Goal: Book appointment/travel/reservation

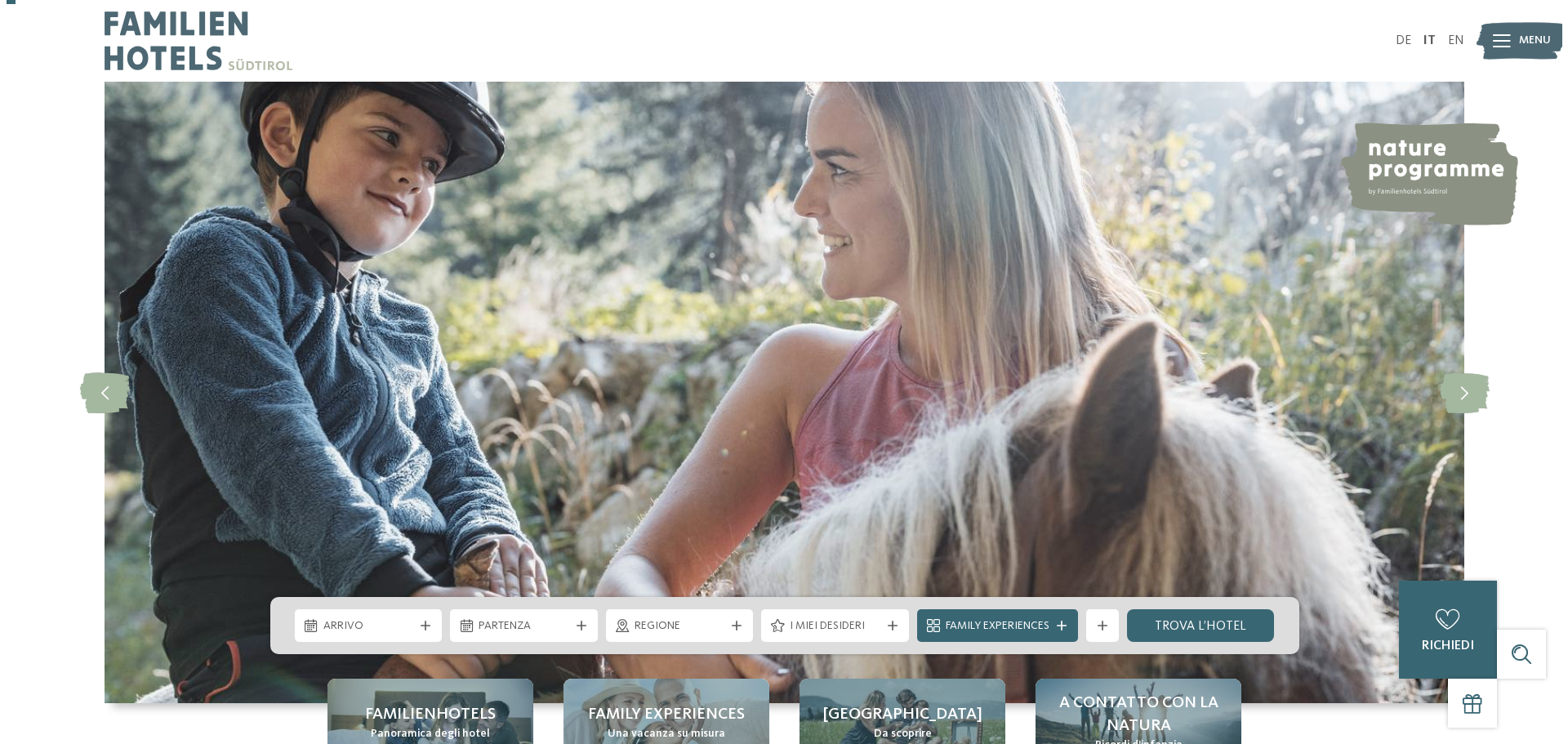
scroll to position [245, 0]
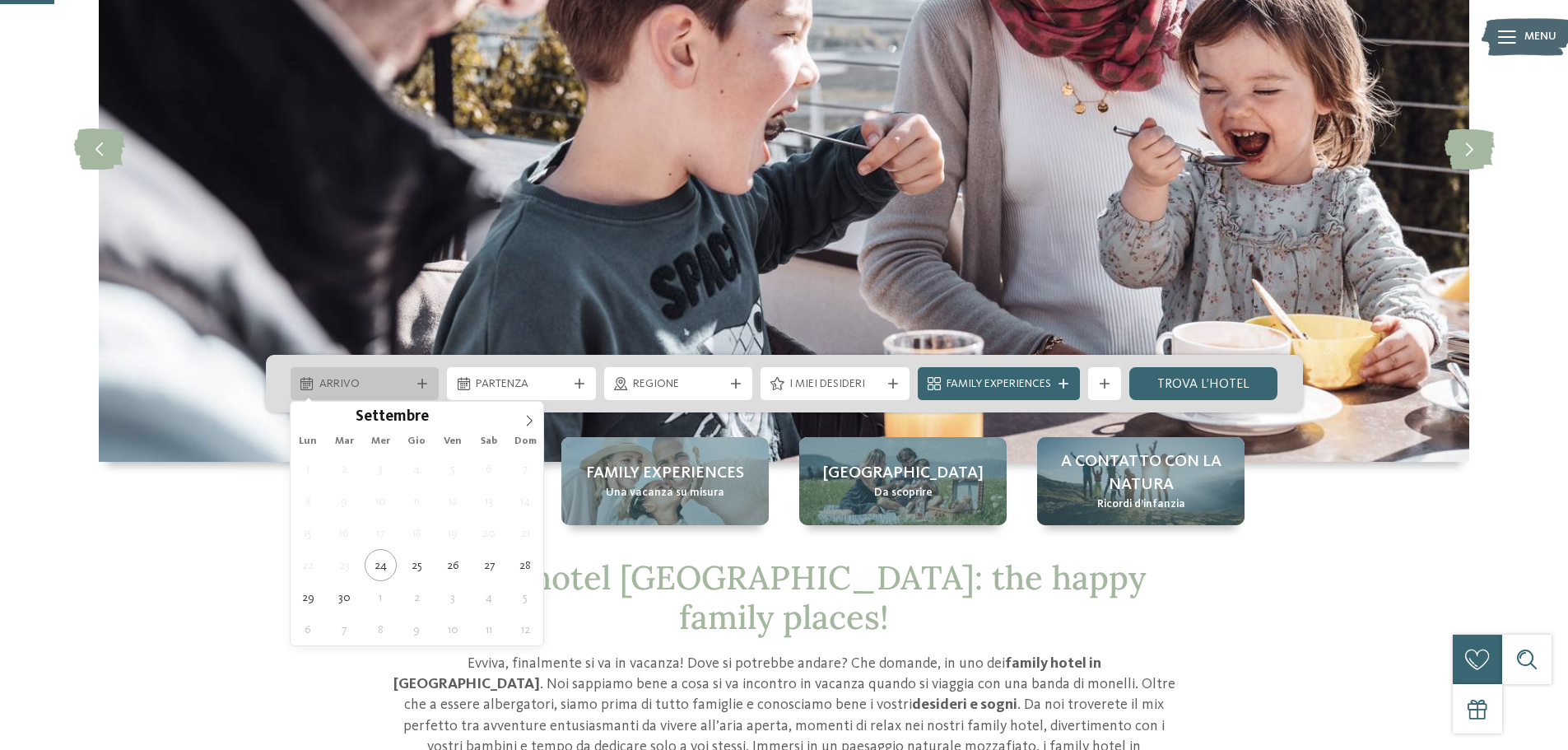
click at [397, 385] on span "Arrivo" at bounding box center [364, 384] width 91 height 16
click at [535, 422] on icon at bounding box center [529, 421] width 12 height 12
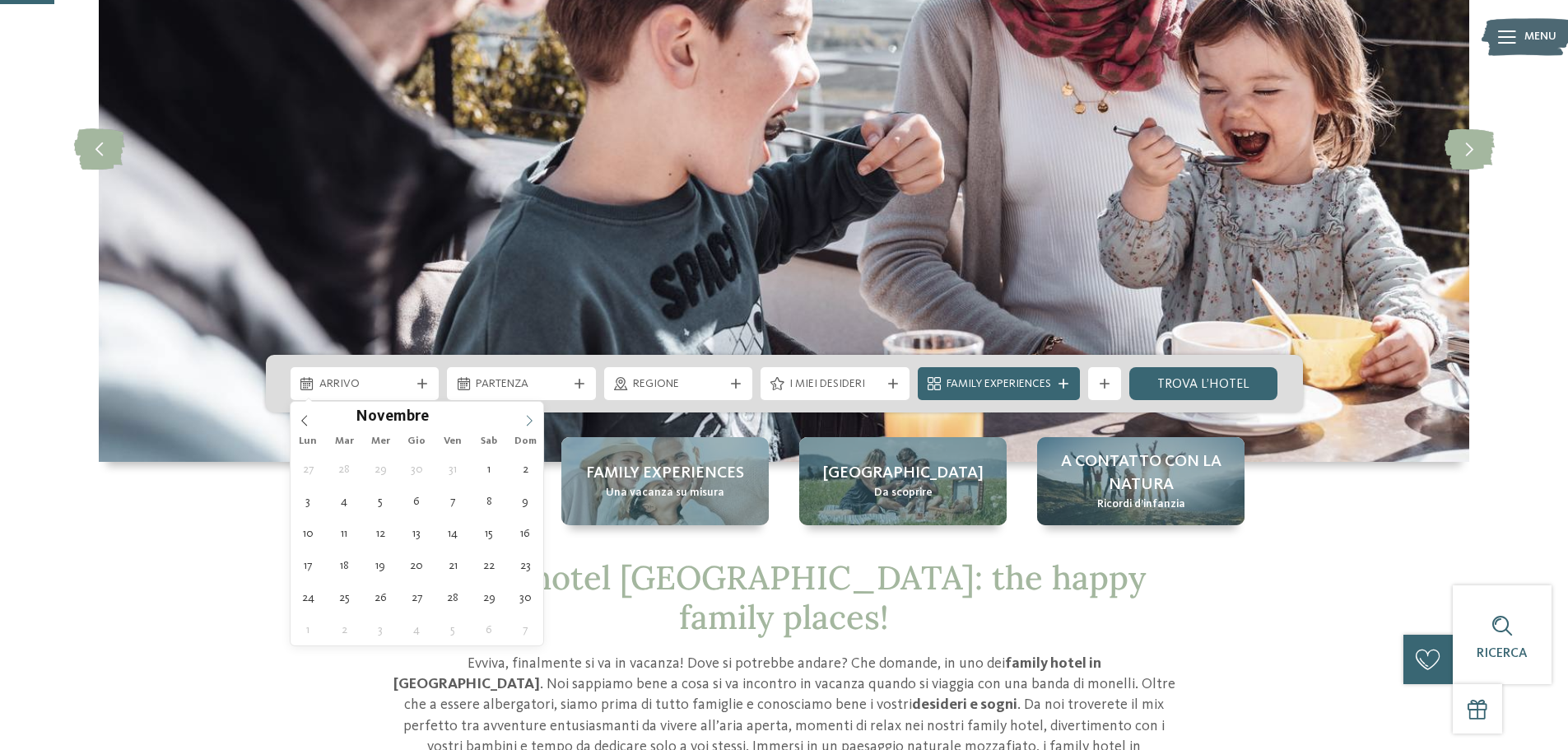
click at [534, 422] on icon at bounding box center [529, 421] width 12 height 12
type input "****"
click at [534, 422] on icon at bounding box center [529, 421] width 12 height 12
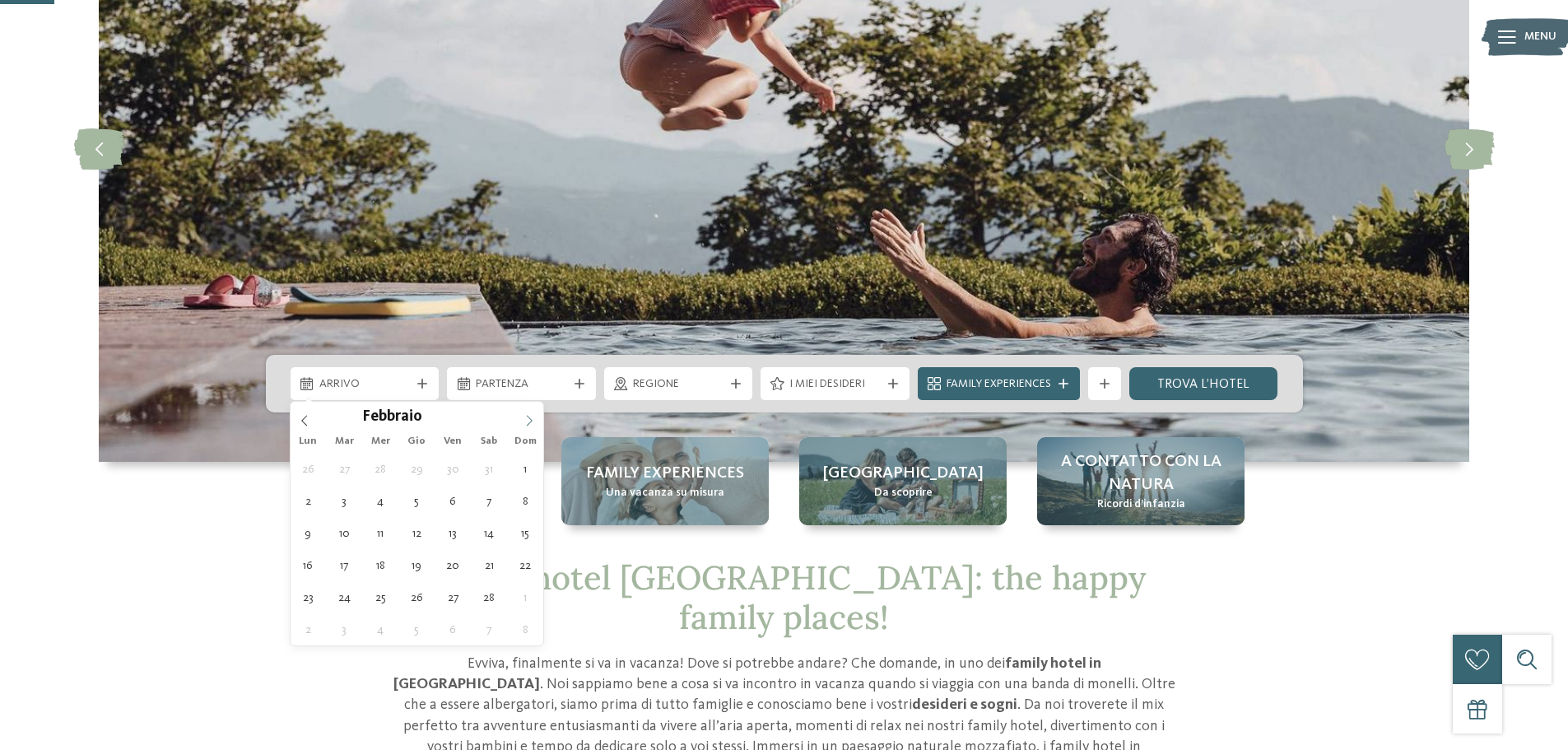
click at [534, 422] on icon at bounding box center [529, 421] width 12 height 12
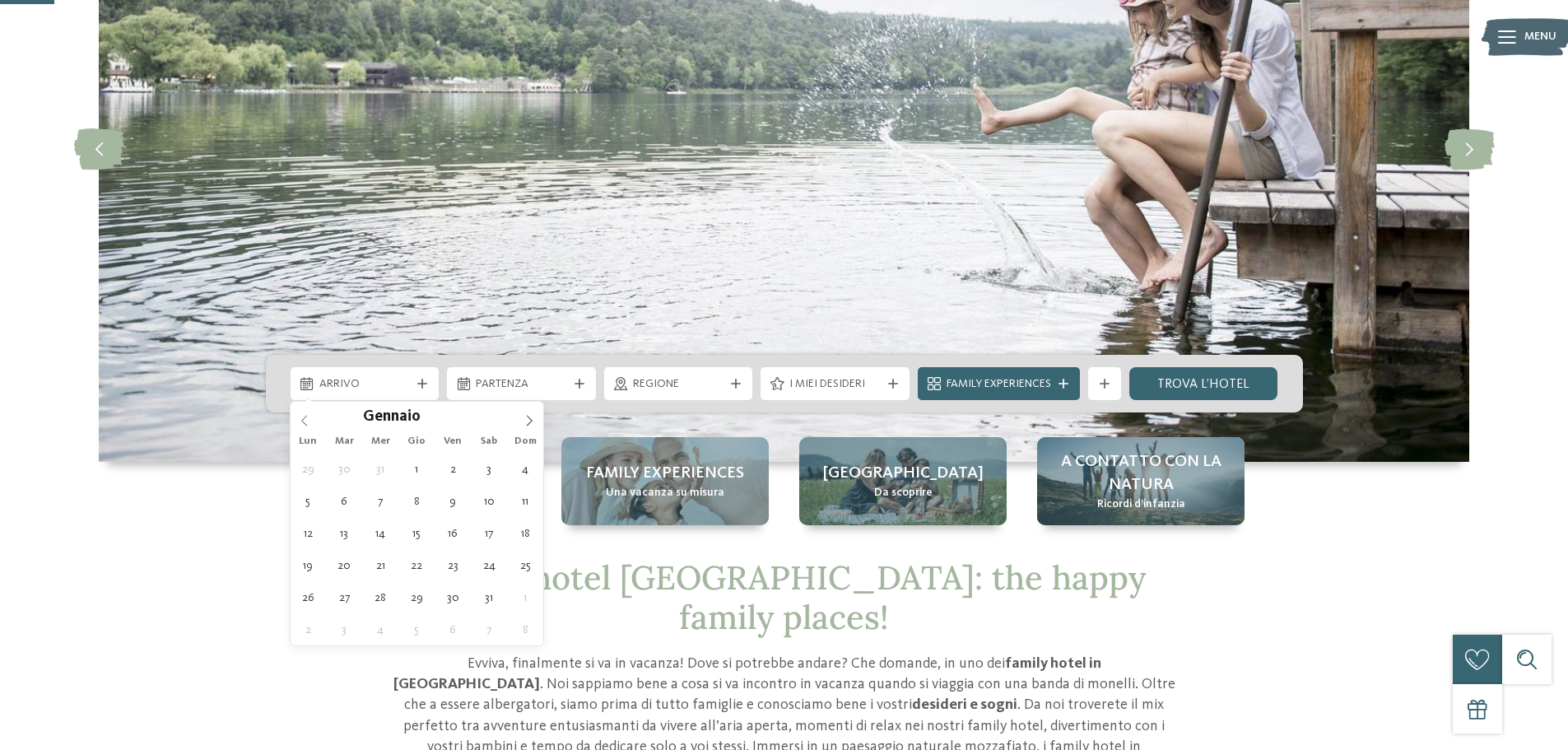
click at [308, 422] on icon at bounding box center [305, 421] width 12 height 12
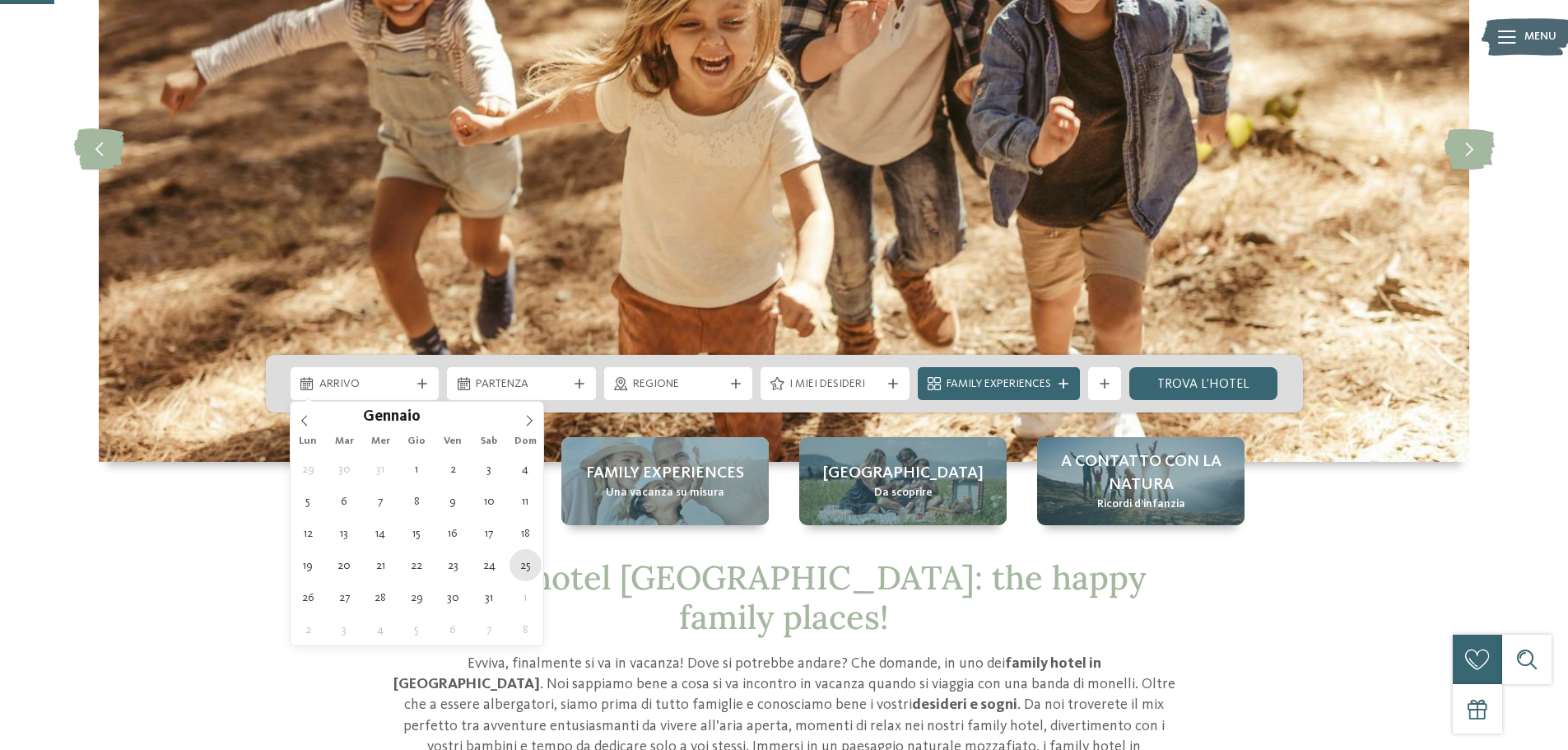
type div "25.01.2026"
type input "****"
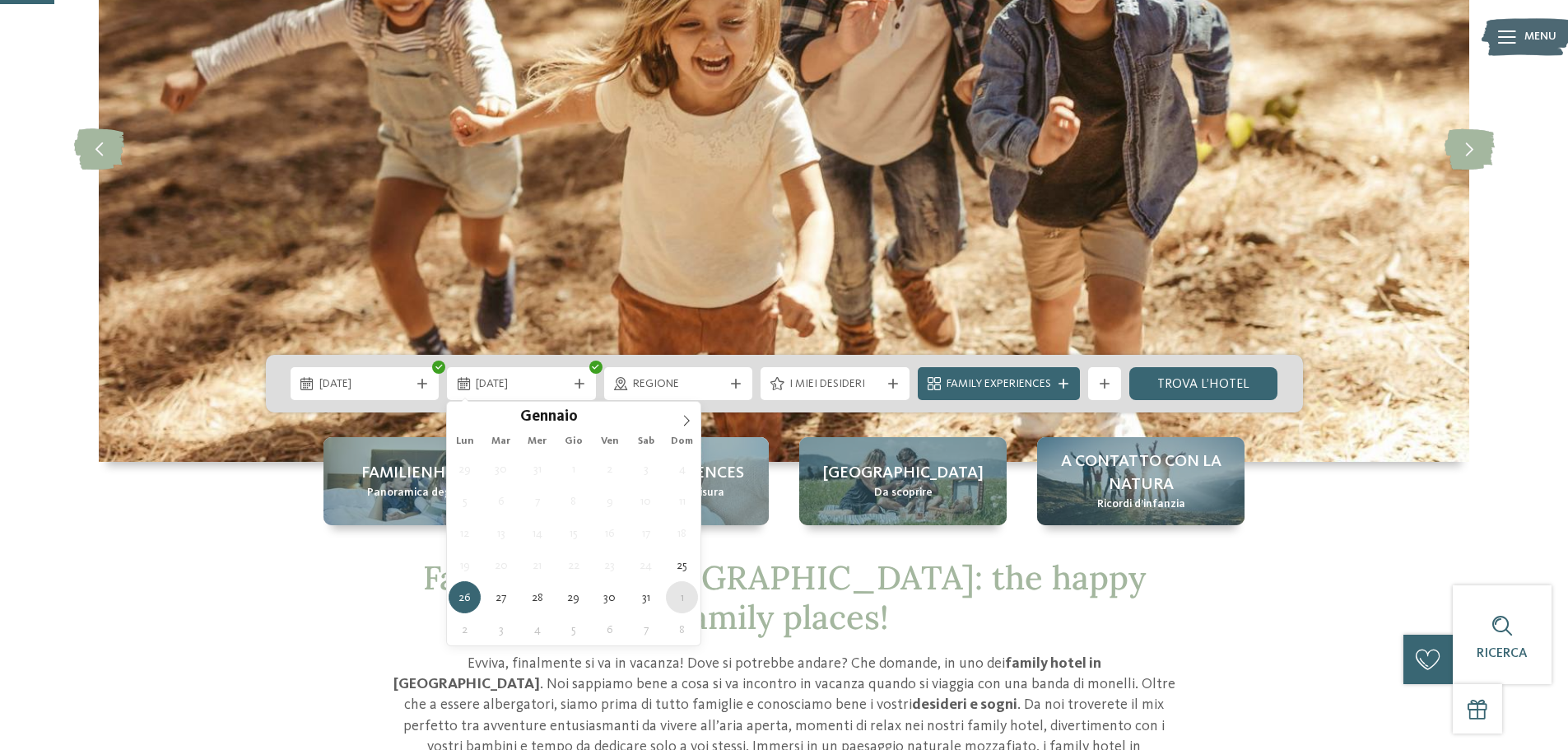
type div "[DATE]"
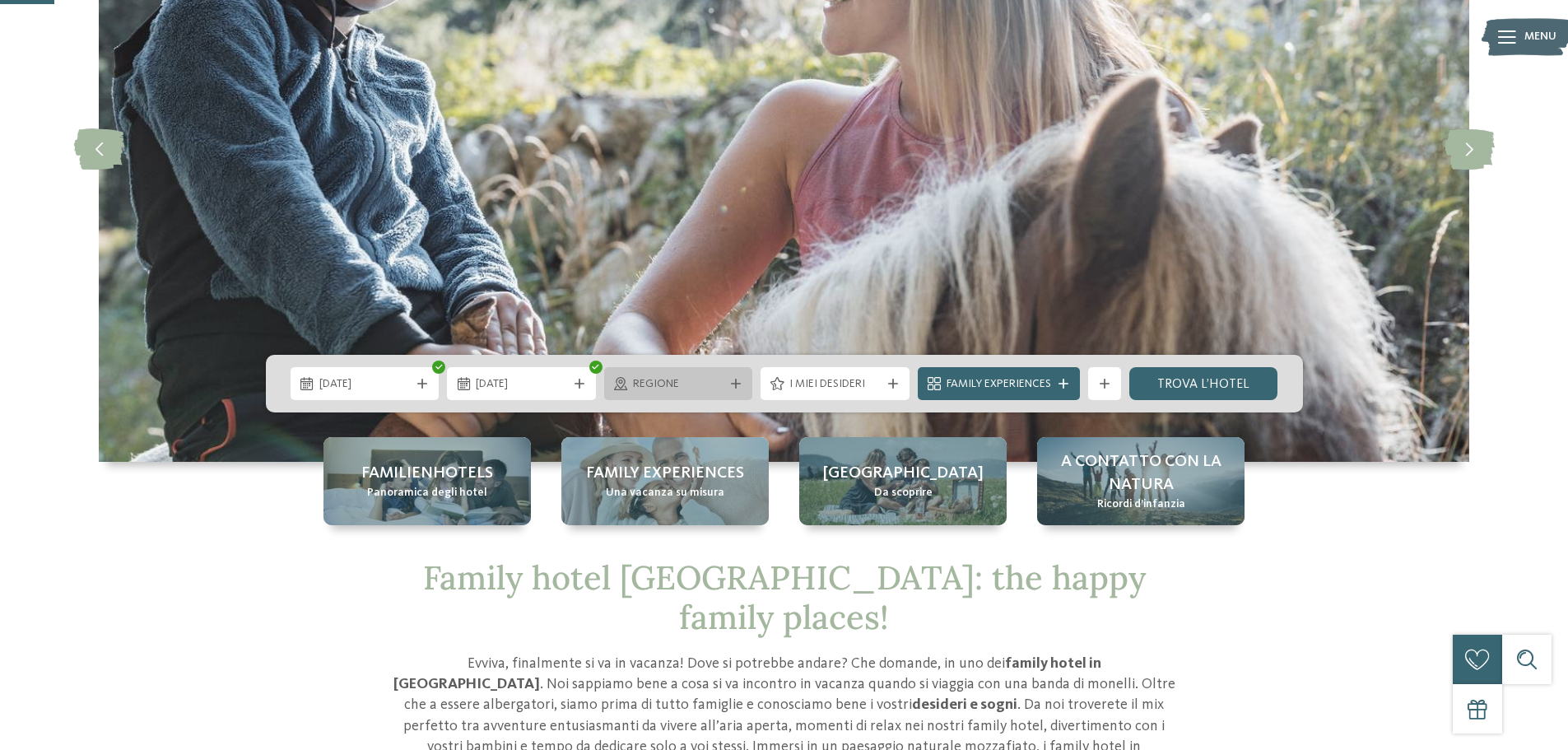
click at [732, 387] on icon at bounding box center [736, 384] width 10 height 10
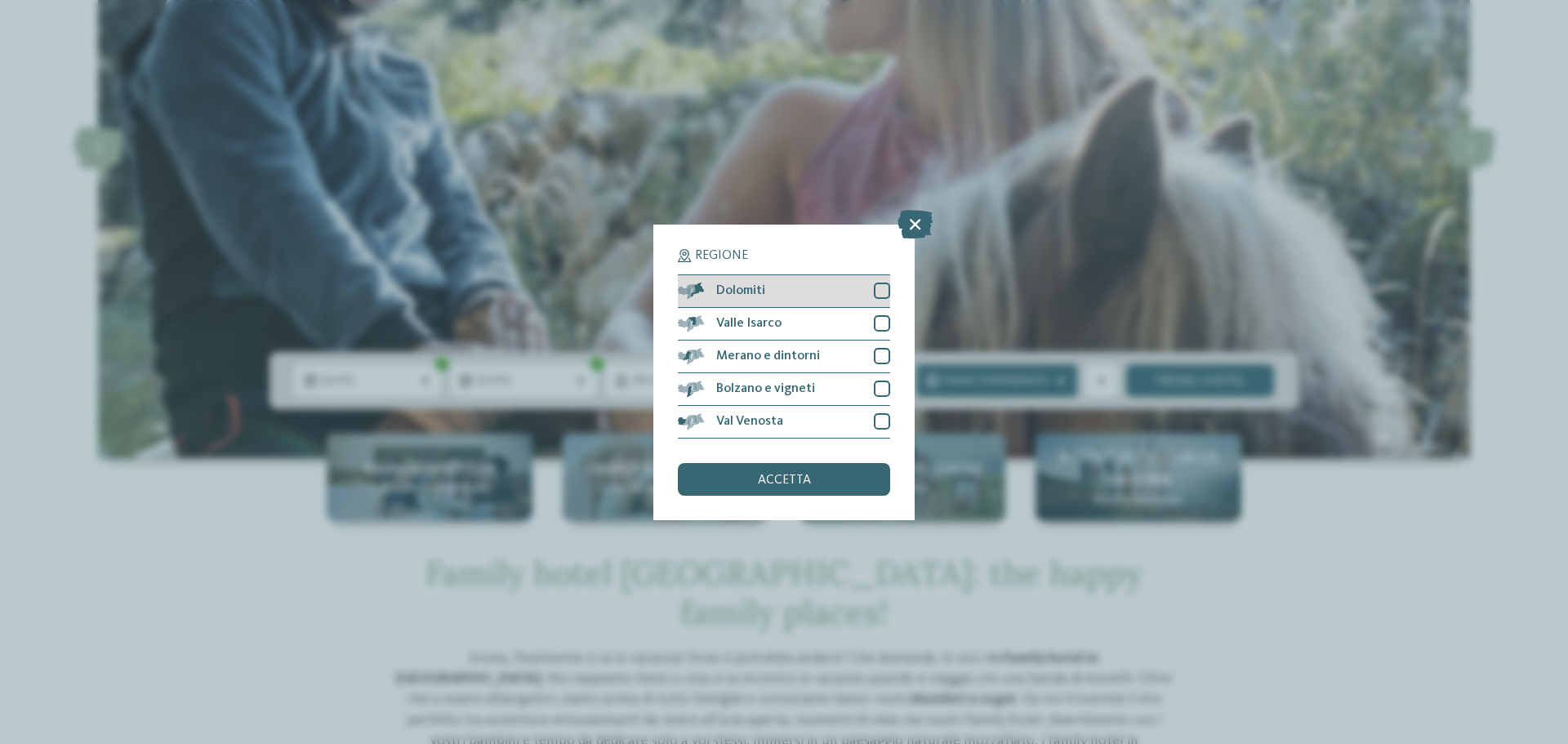
click at [881, 292] on div at bounding box center [881, 290] width 16 height 16
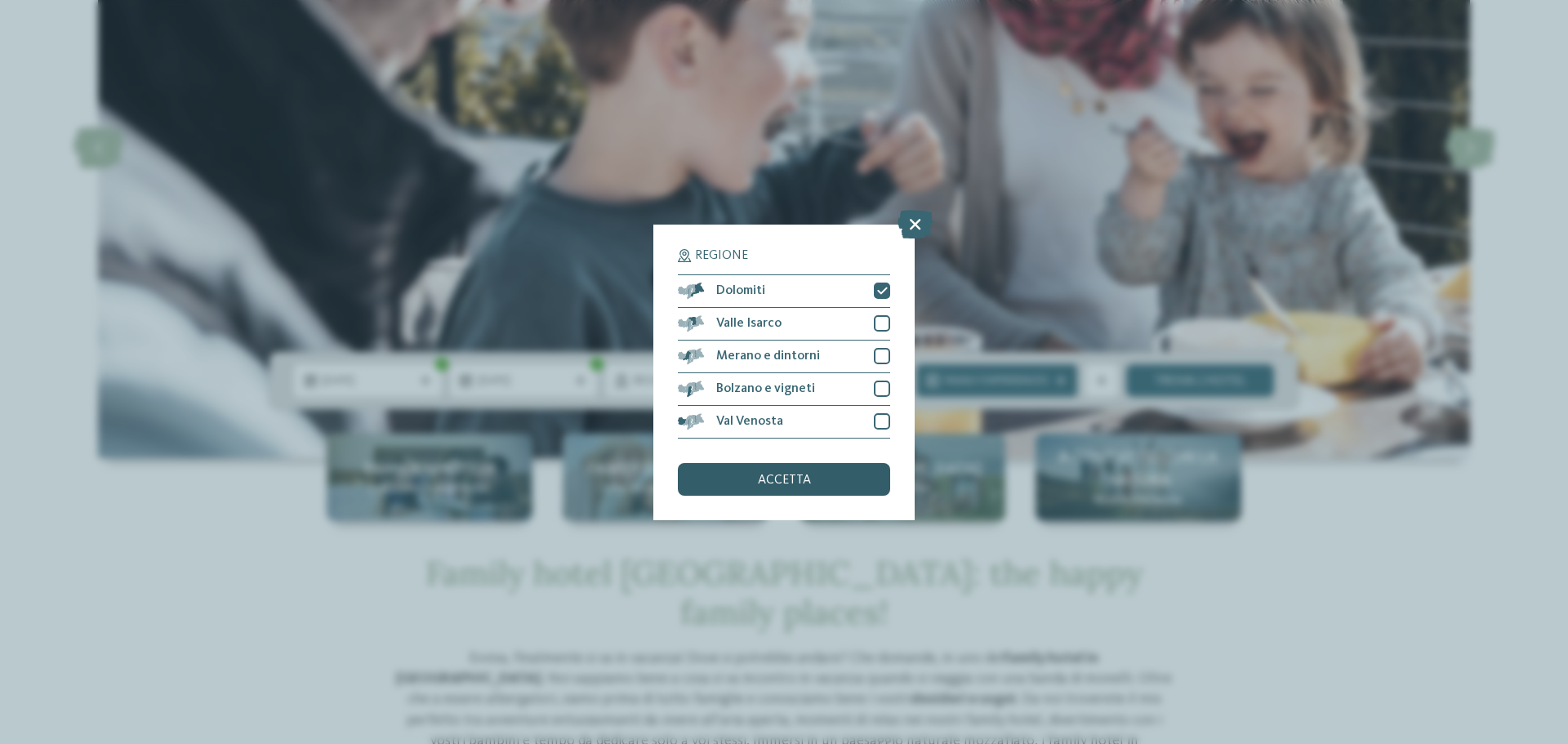
click at [775, 489] on div "accetta" at bounding box center [783, 480] width 212 height 32
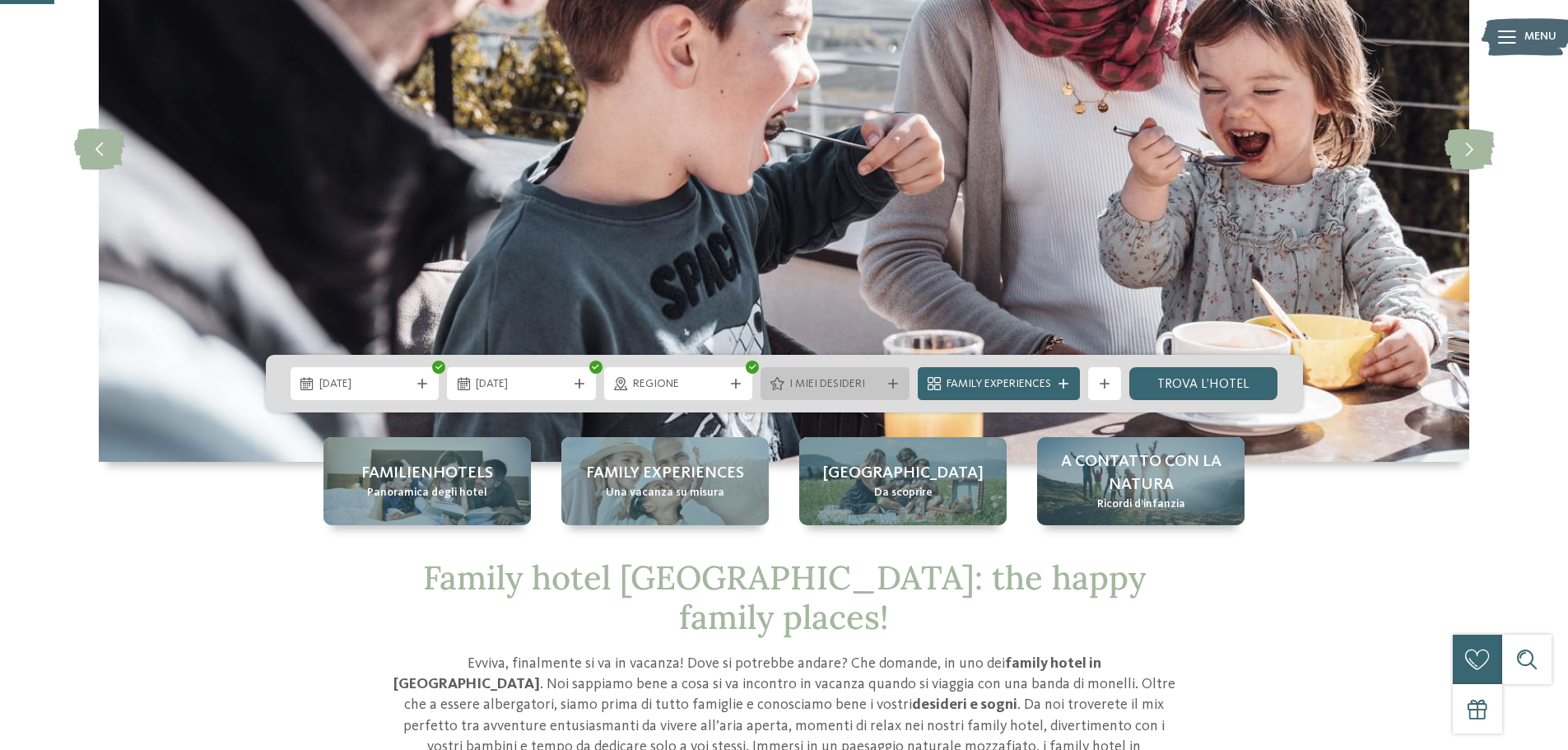
click at [877, 392] on div "I miei desideri" at bounding box center [834, 384] width 149 height 33
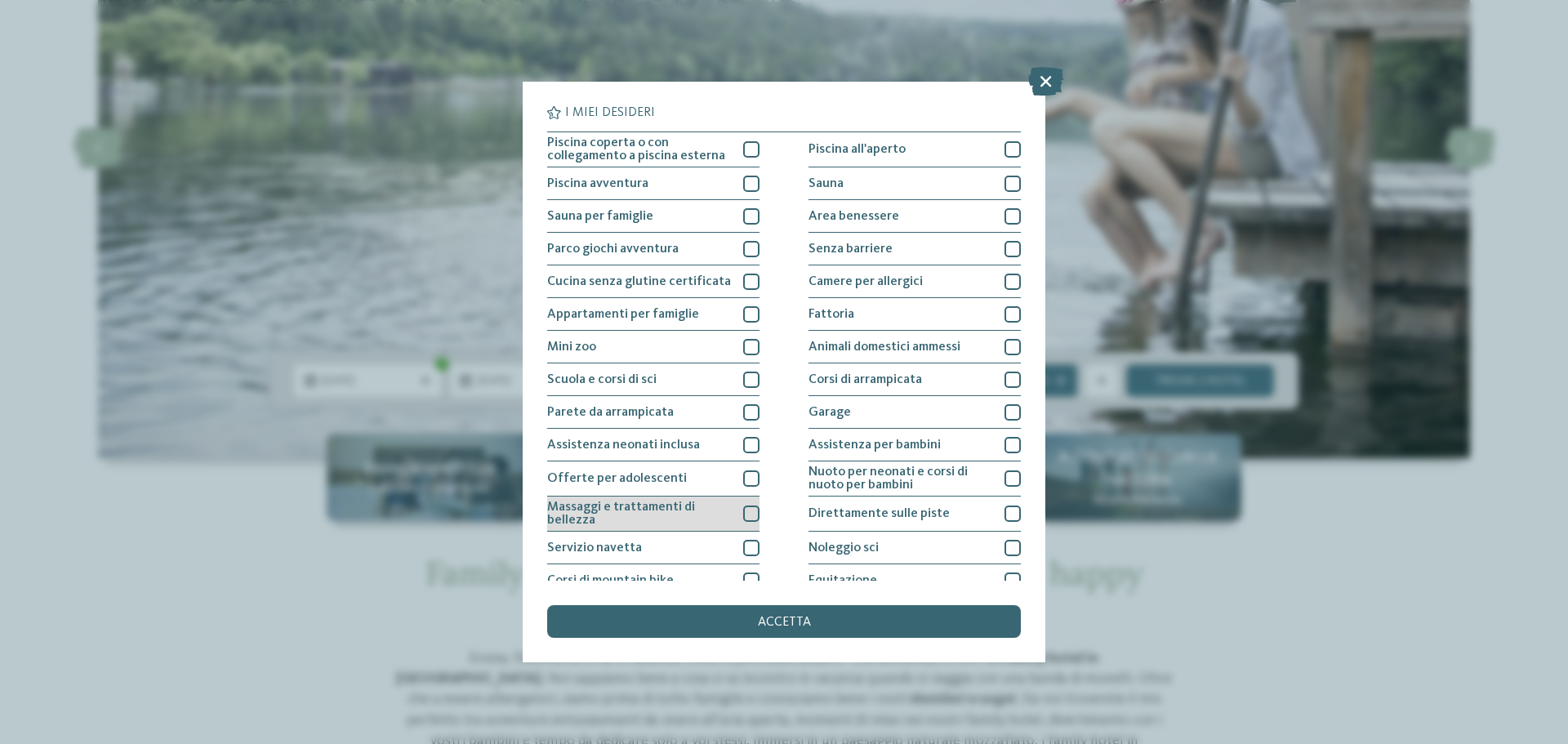
click at [745, 519] on div at bounding box center [751, 513] width 16 height 16
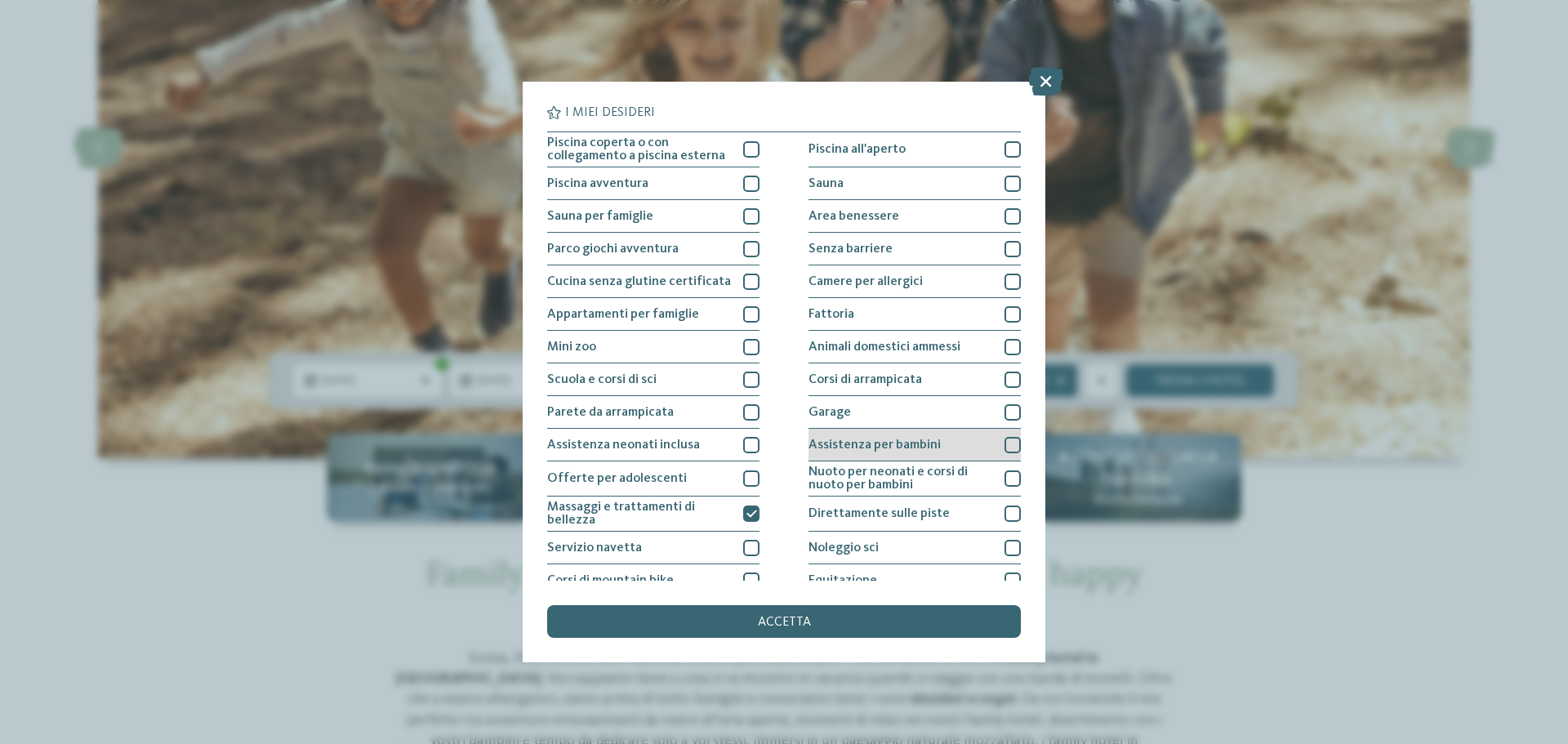
click at [1005, 440] on div at bounding box center [1012, 444] width 16 height 16
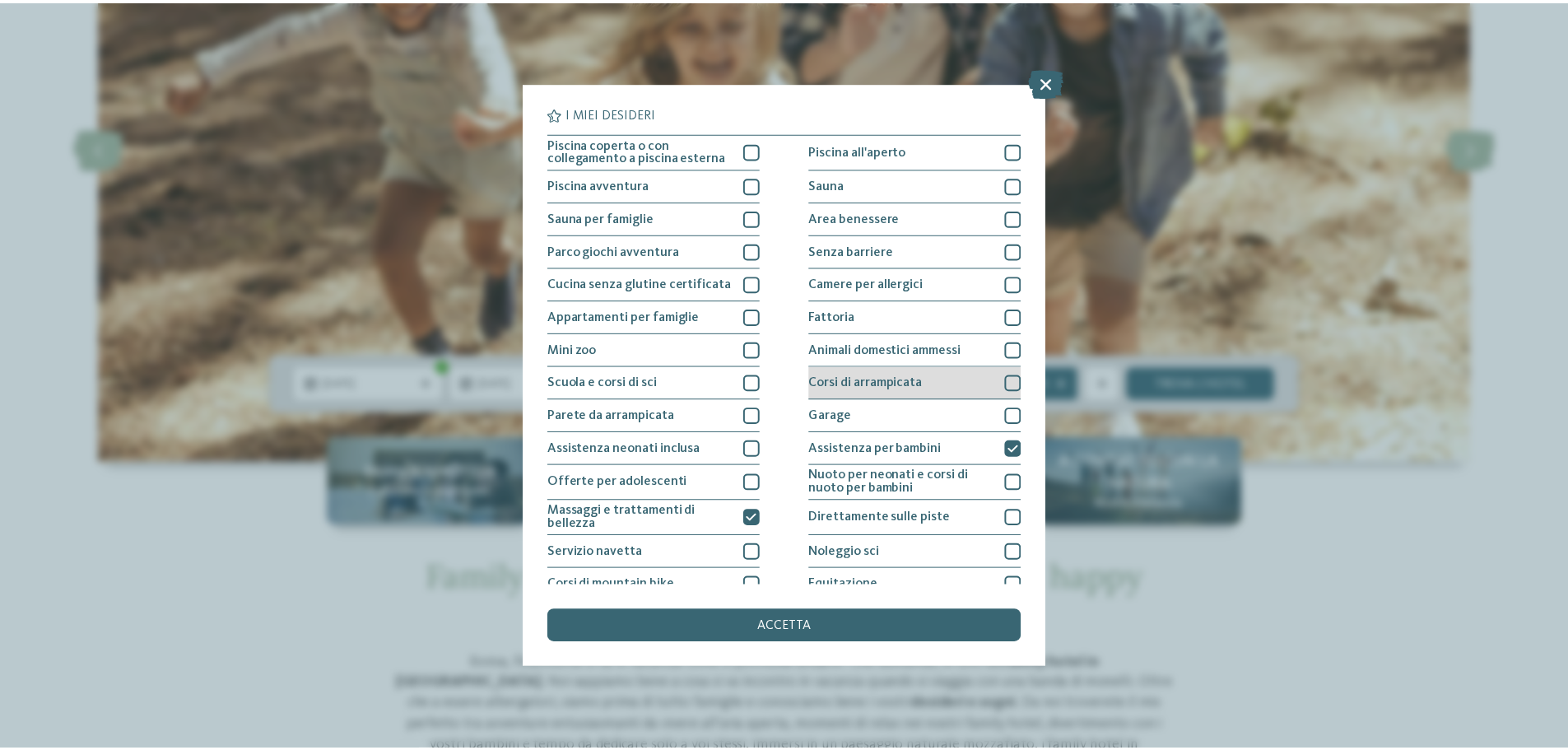
scroll to position [115, 0]
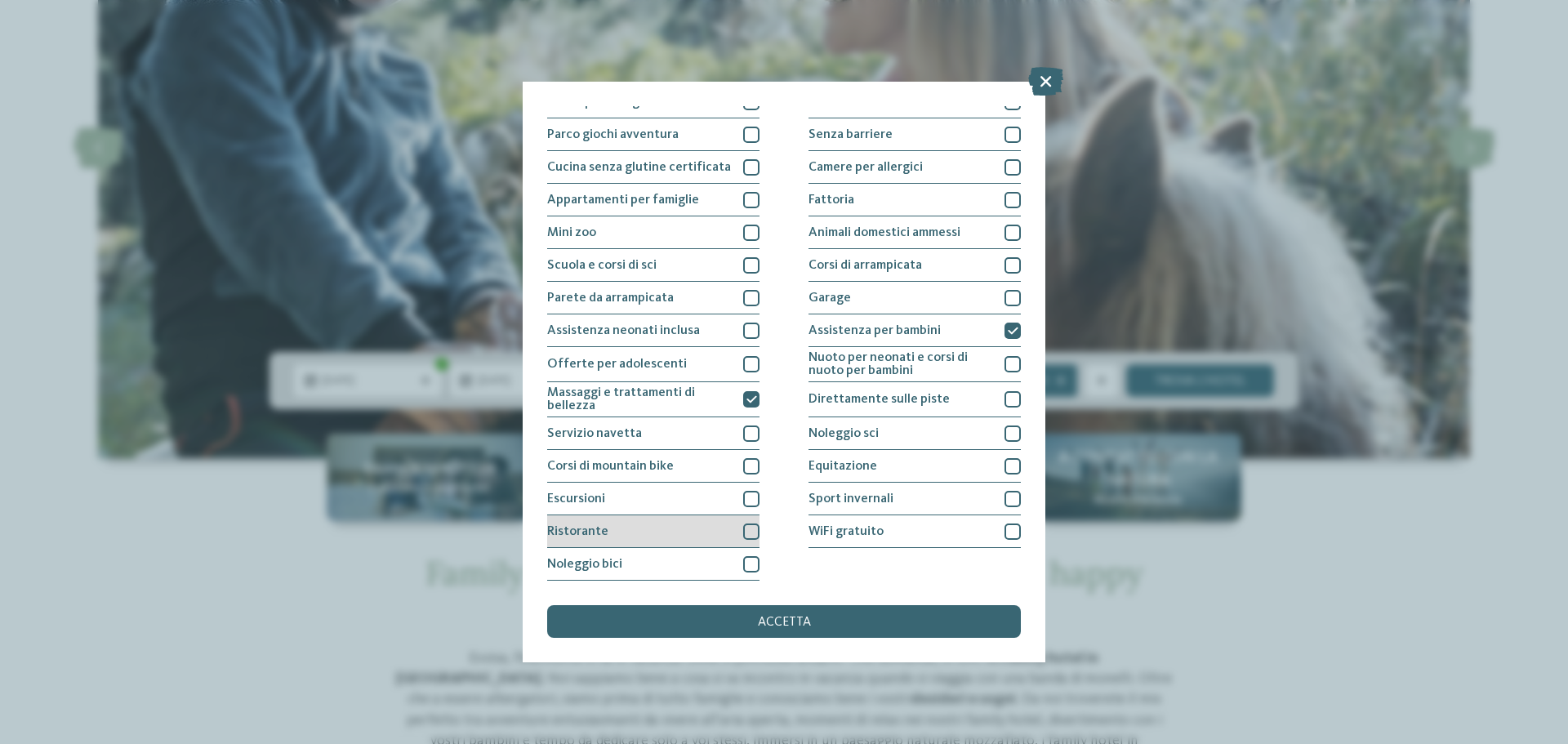
click at [745, 523] on div at bounding box center [751, 531] width 16 height 16
click at [784, 632] on div "accetta" at bounding box center [784, 621] width 474 height 32
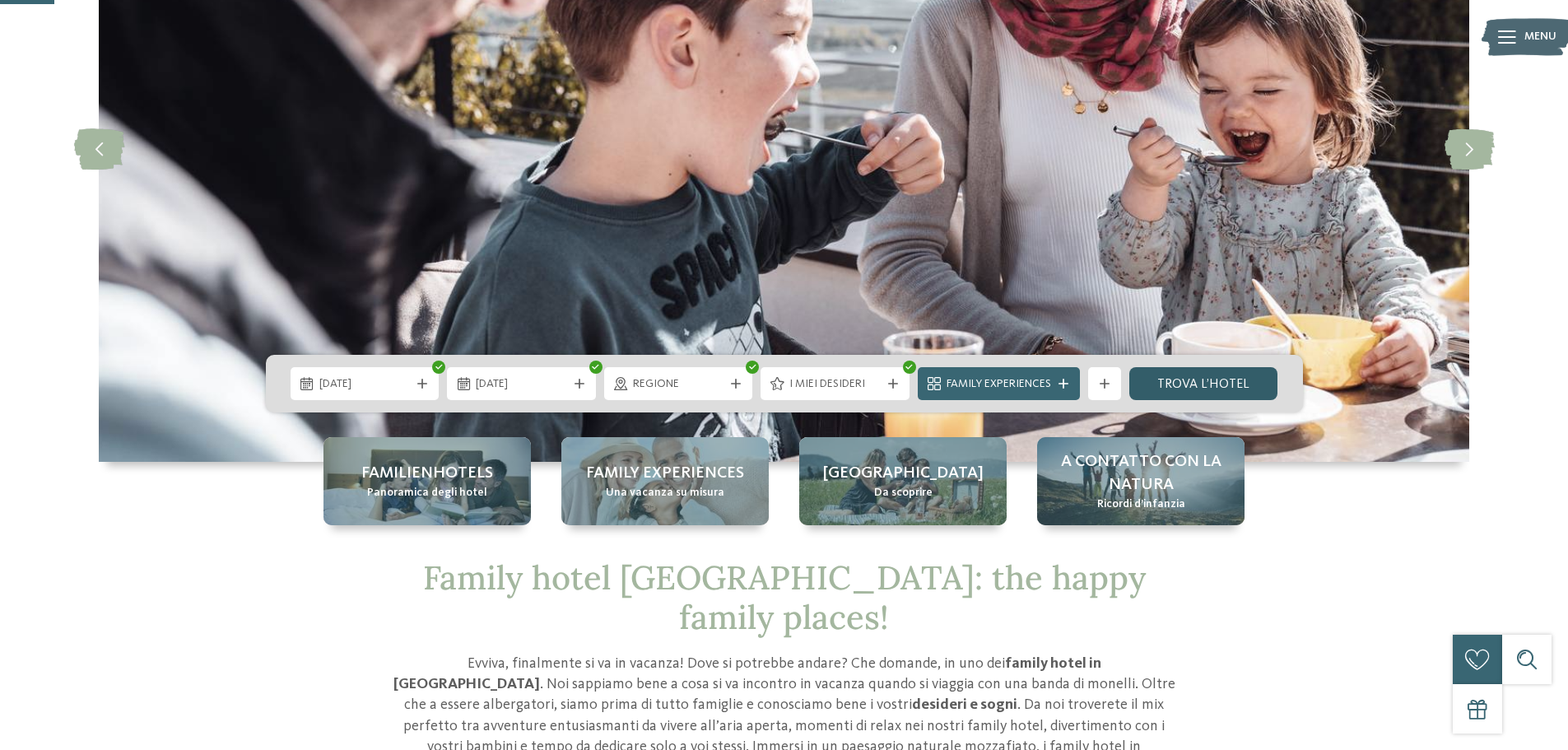
click at [1186, 387] on link "trova l’hotel" at bounding box center [1204, 384] width 149 height 33
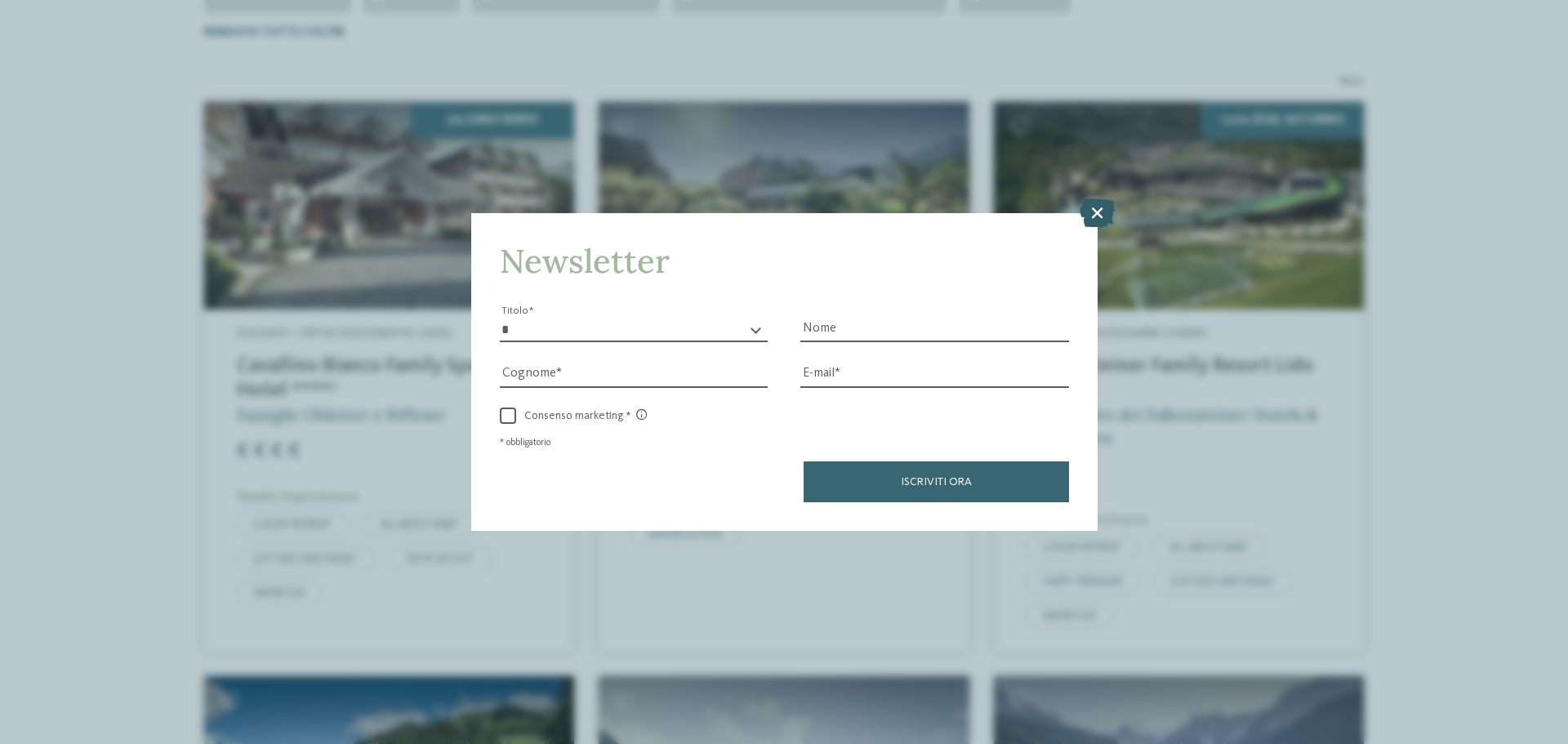
click at [1089, 214] on icon at bounding box center [1097, 213] width 35 height 29
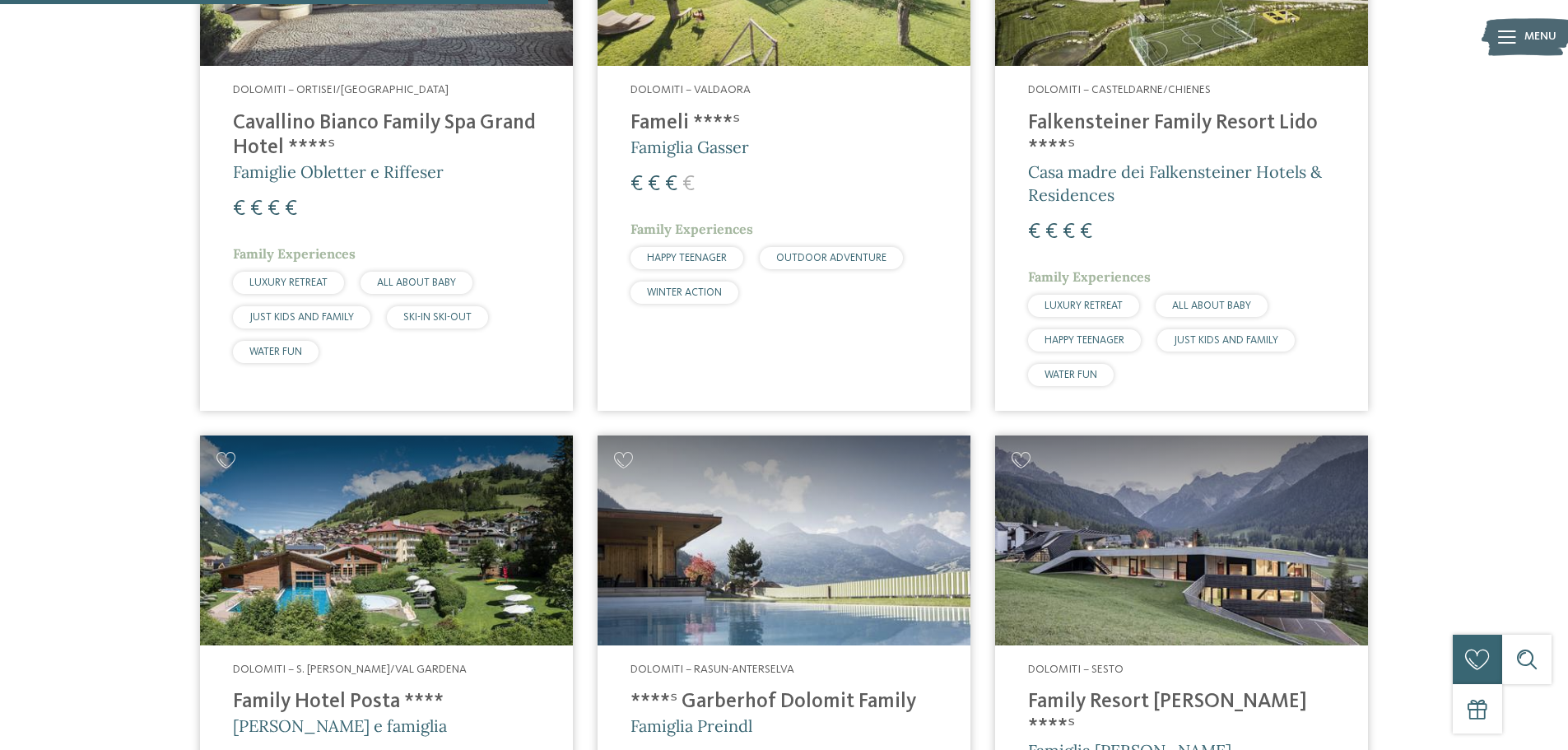
scroll to position [869, 0]
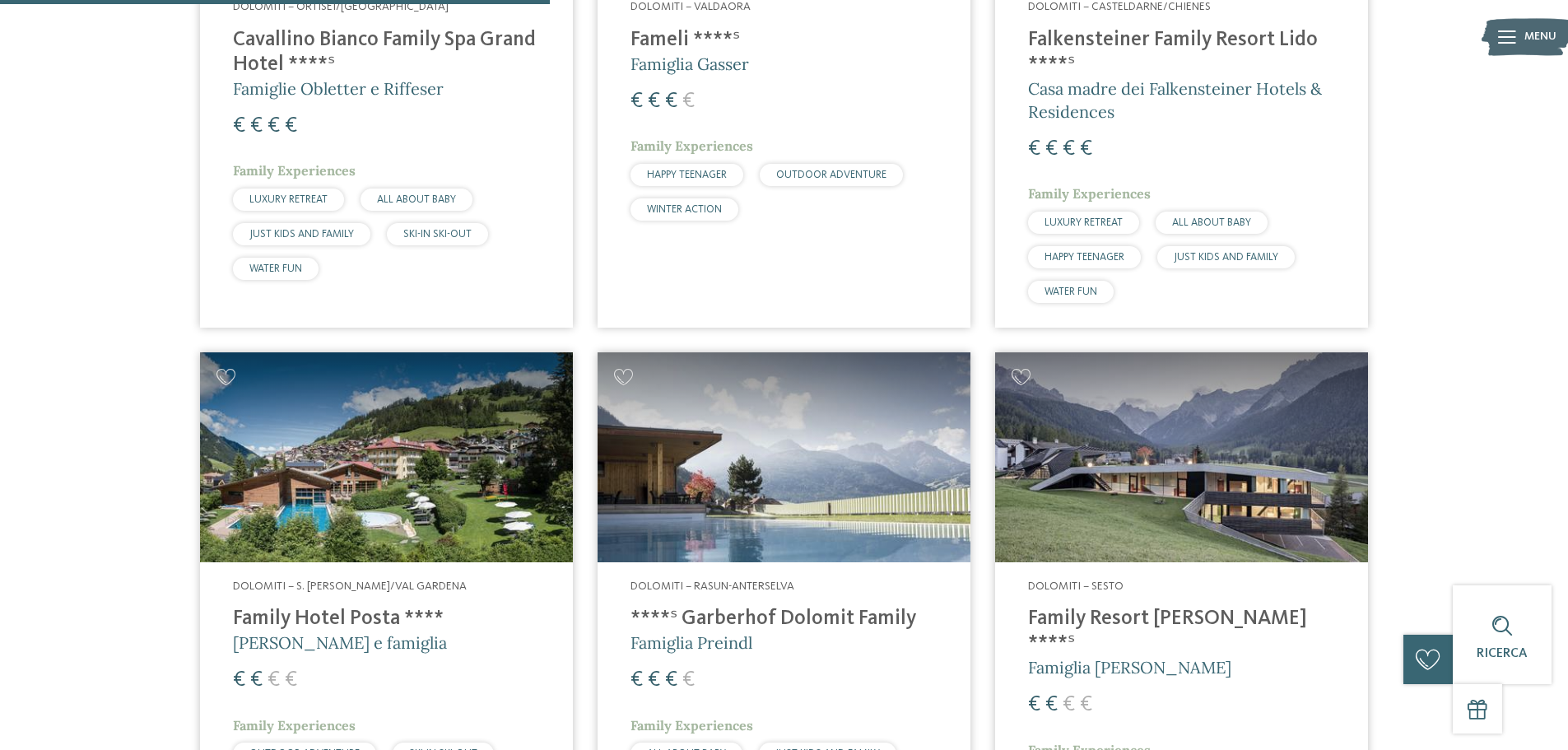
click at [314, 614] on h4 "Family Hotel Posta ****" at bounding box center [386, 620] width 307 height 25
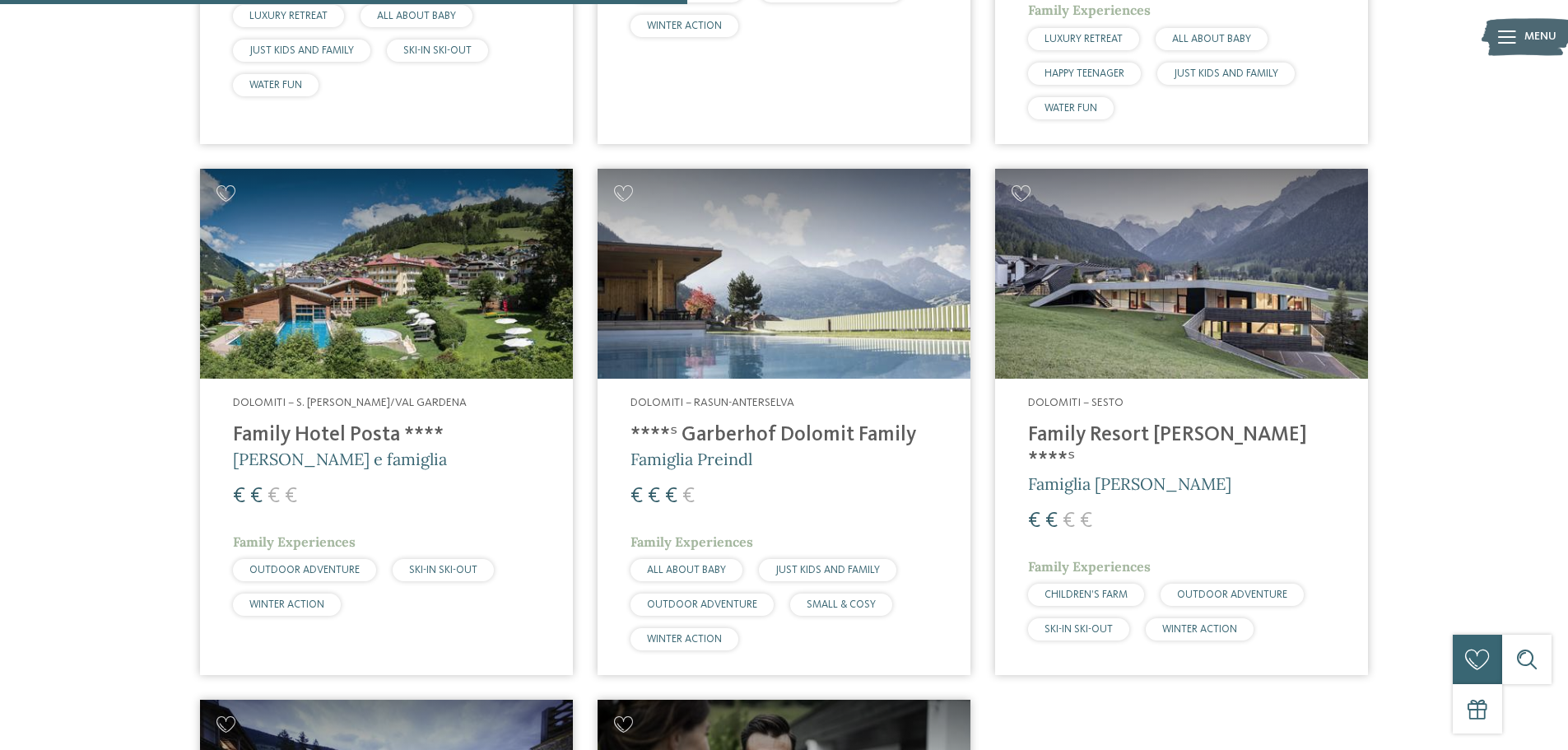
scroll to position [1199, 0]
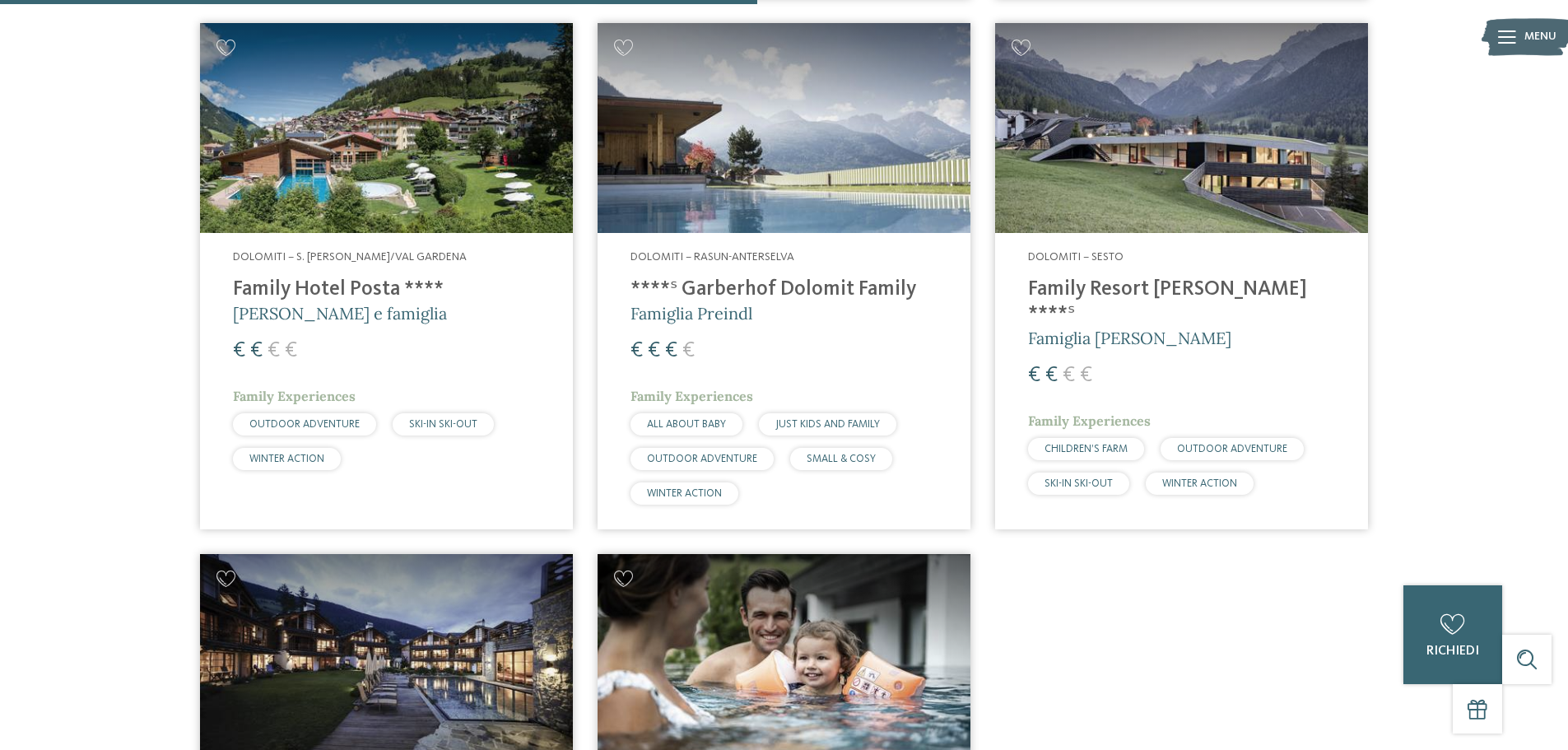
click at [1123, 288] on h4 "Family Resort [PERSON_NAME] ****ˢ" at bounding box center [1182, 302] width 307 height 50
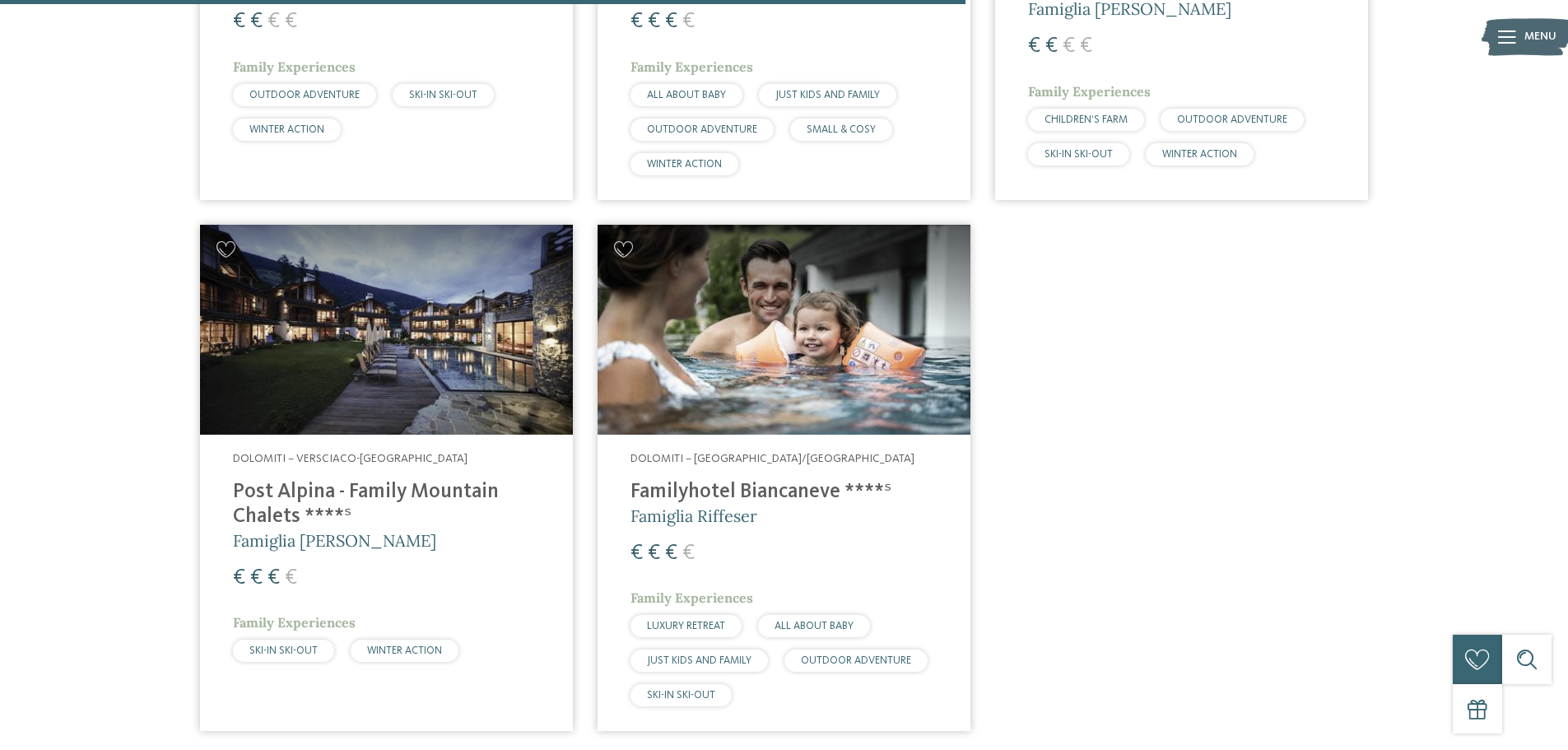
click at [290, 483] on h4 "Post Alpina - Family Mountain Chalets ****ˢ" at bounding box center [386, 504] width 307 height 50
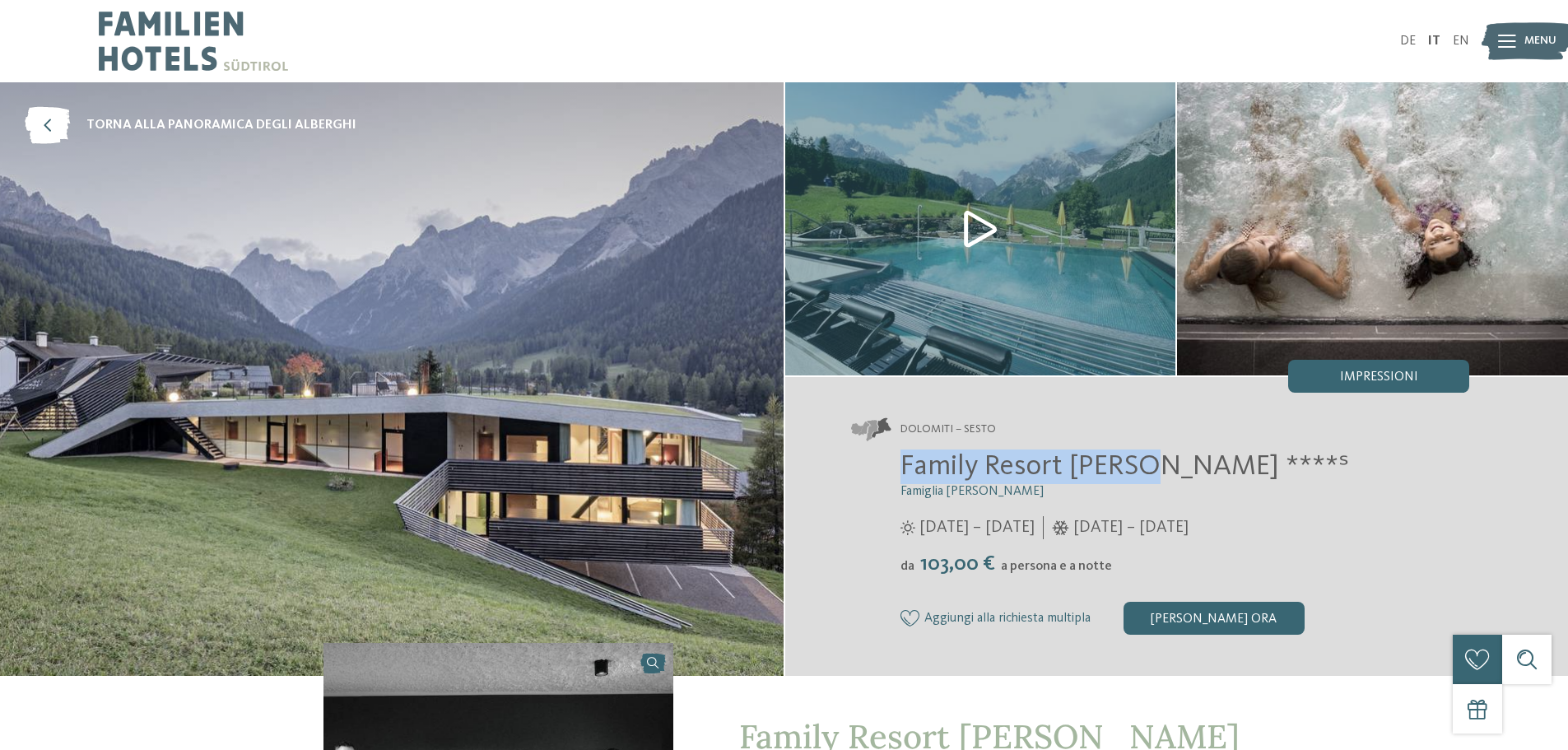
drag, startPoint x: 903, startPoint y: 462, endPoint x: 1143, endPoint y: 468, distance: 240.1
click at [1143, 468] on span "Family Resort Rainer ****ˢ" at bounding box center [1125, 466] width 449 height 29
copy span "Family Resort Rainer"
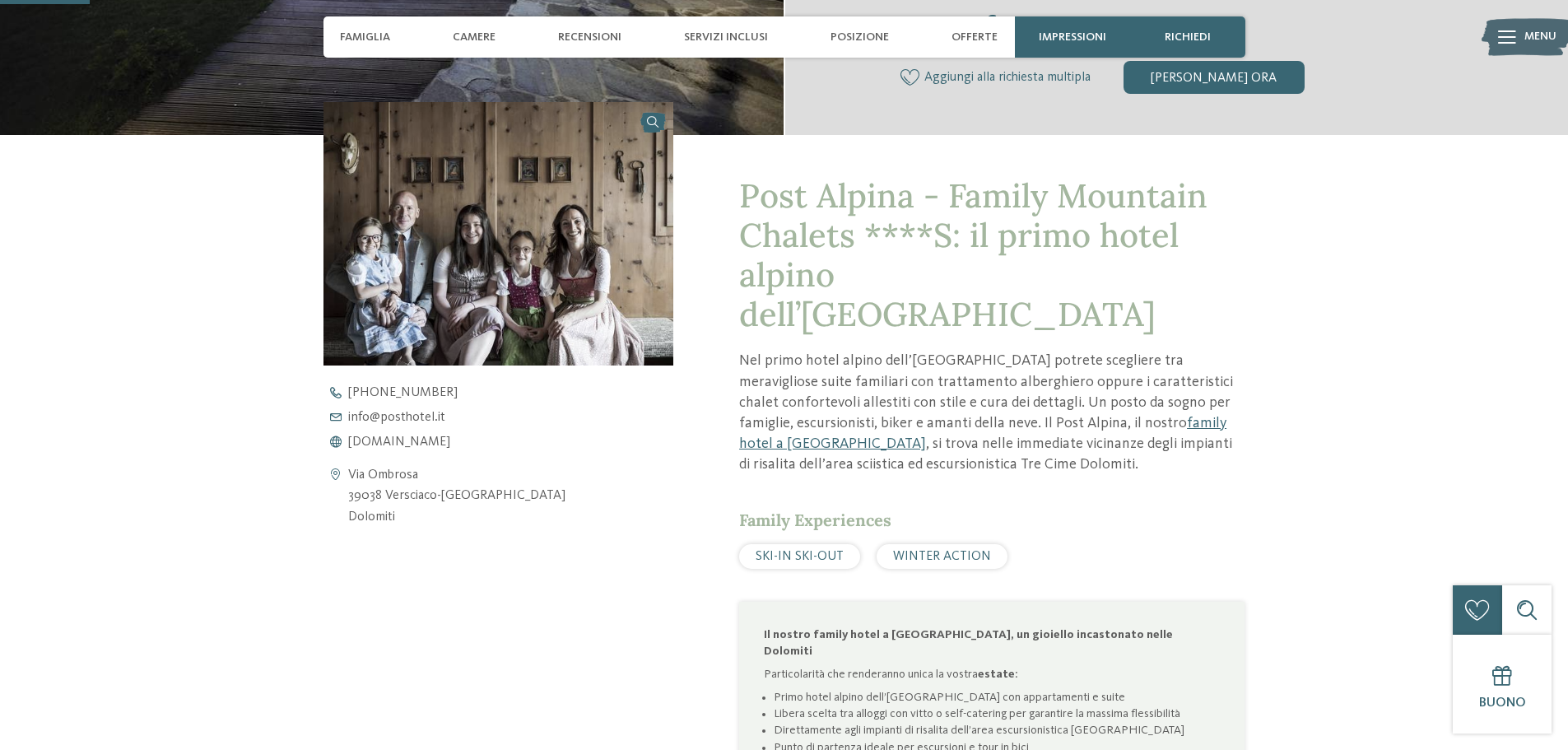
scroll to position [329, 0]
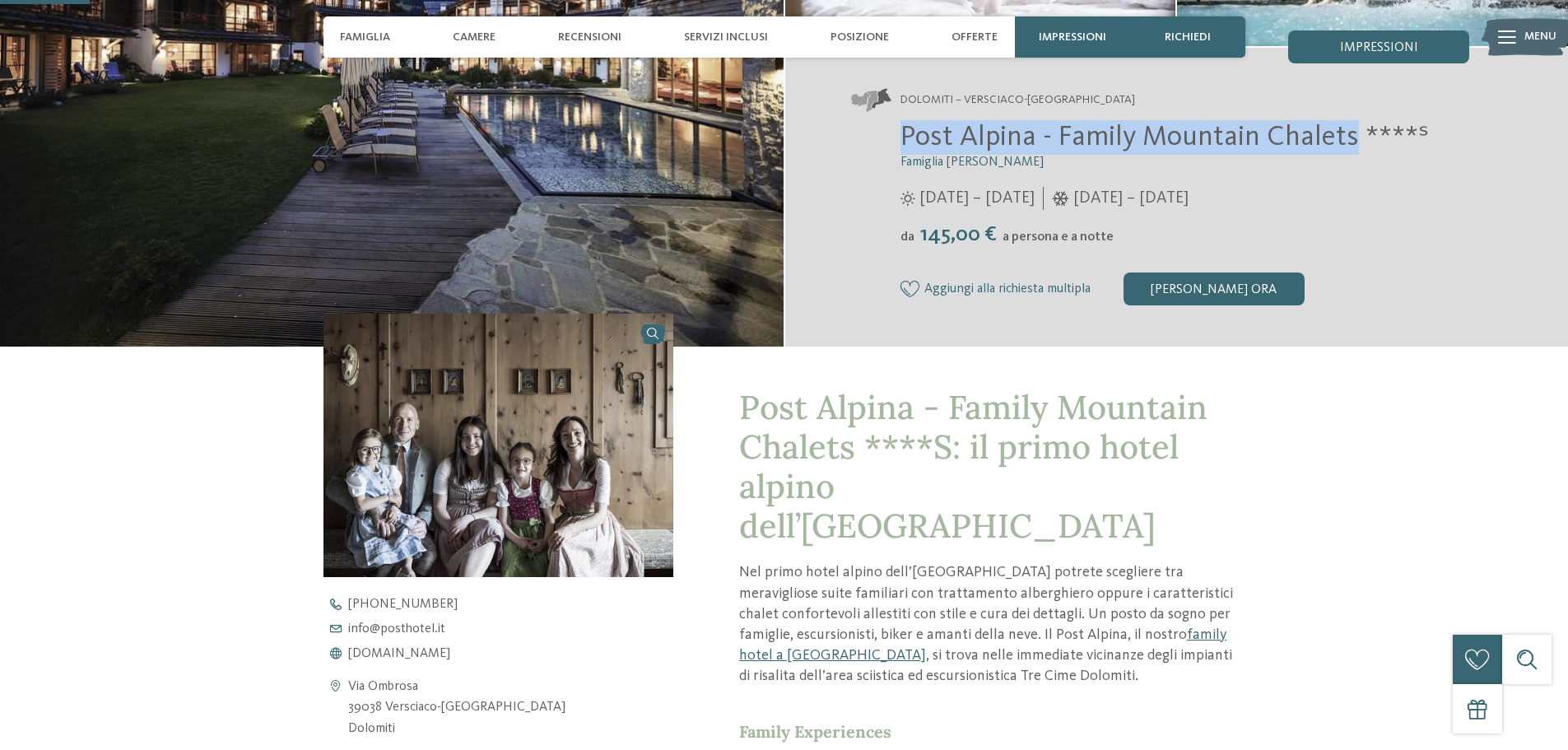
drag, startPoint x: 903, startPoint y: 141, endPoint x: 1348, endPoint y: 137, distance: 445.0
click at [1348, 137] on span "Post Alpina - Family Mountain Chalets ****ˢ" at bounding box center [1164, 137] width 528 height 29
copy span "Post Alpina - Family Mountain Chalets"
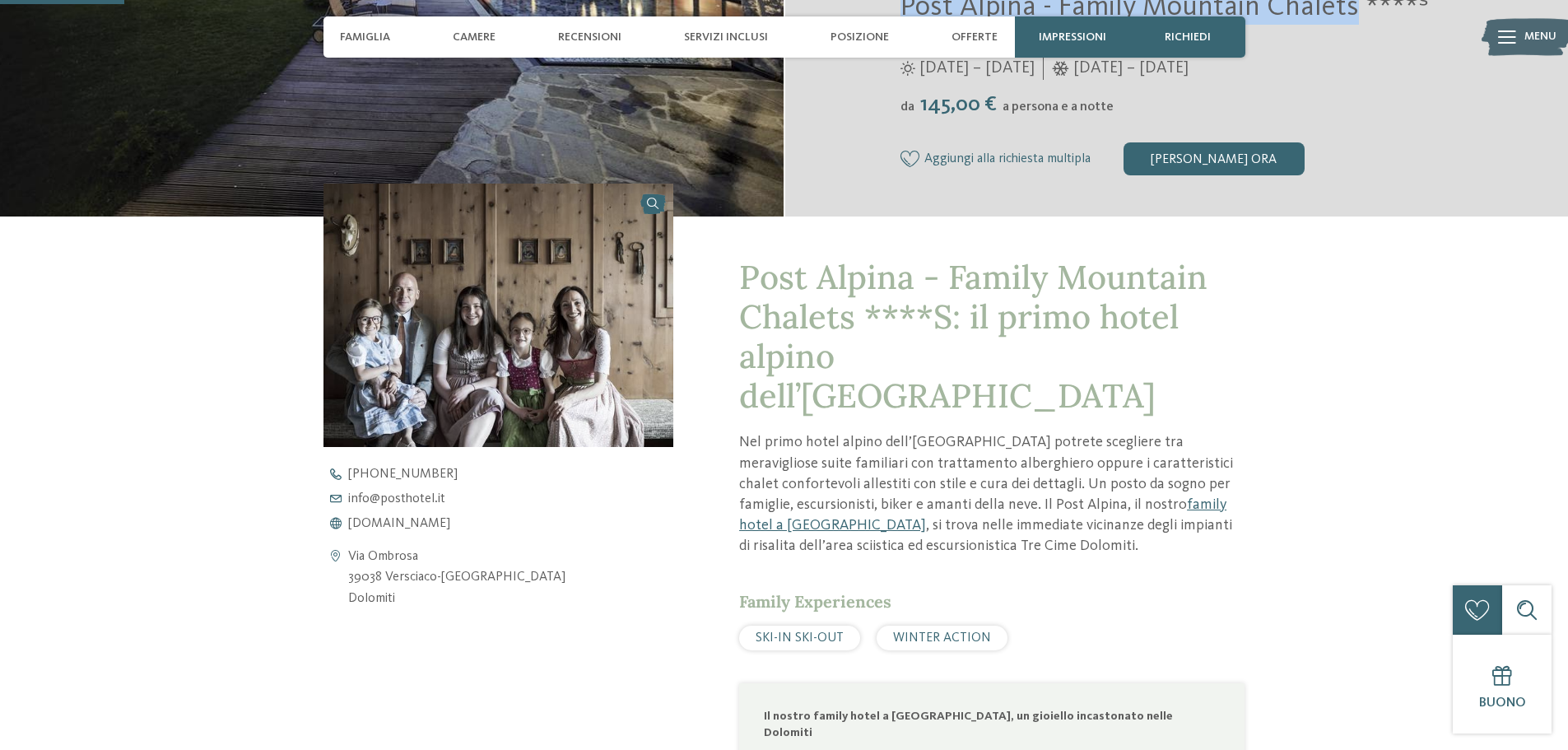
scroll to position [494, 0]
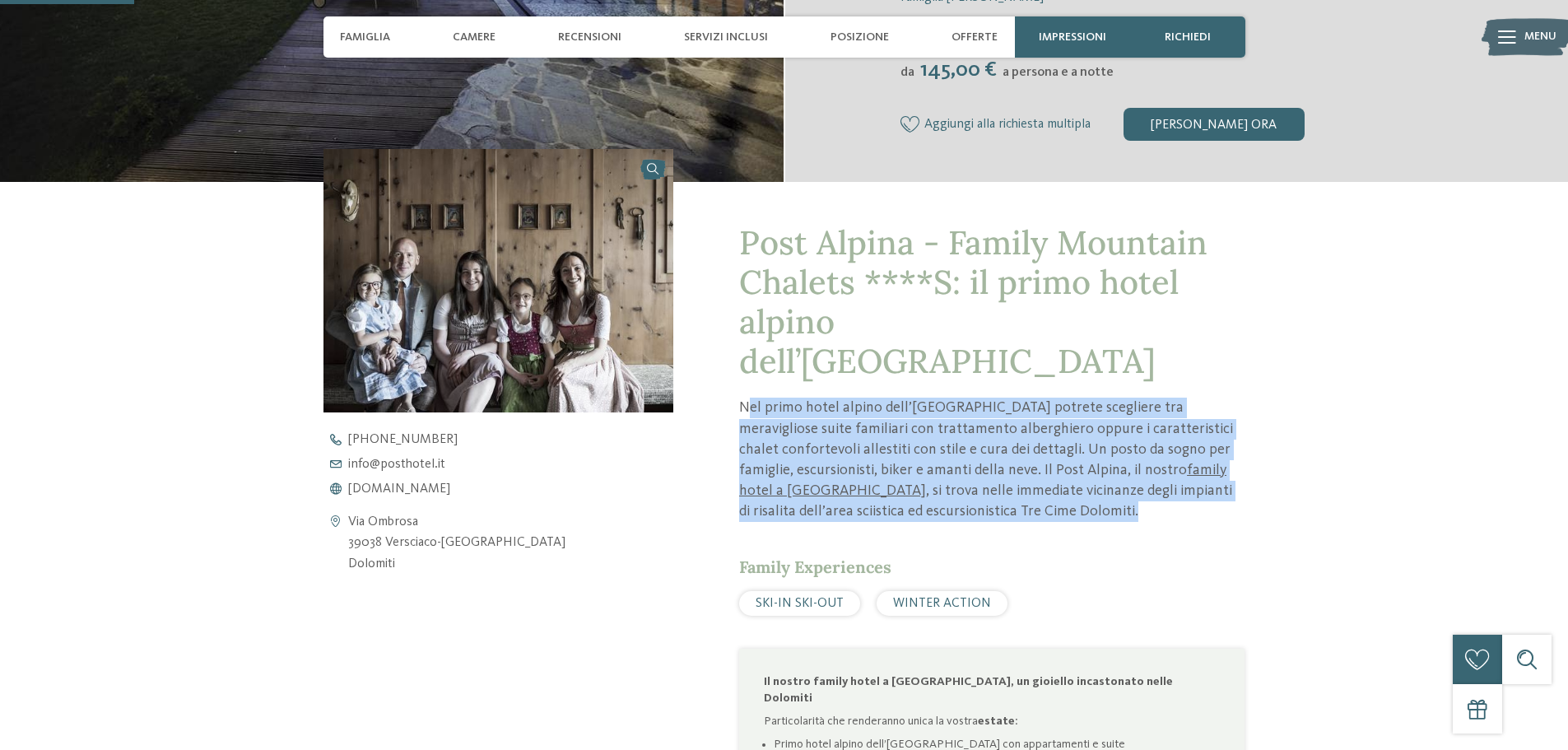
drag, startPoint x: 753, startPoint y: 371, endPoint x: 998, endPoint y: 474, distance: 265.8
click at [998, 474] on p "Nel primo hotel alpino dell’Alto Adige potrete scegliere tra meravigliose suite…" at bounding box center [992, 460] width 505 height 125
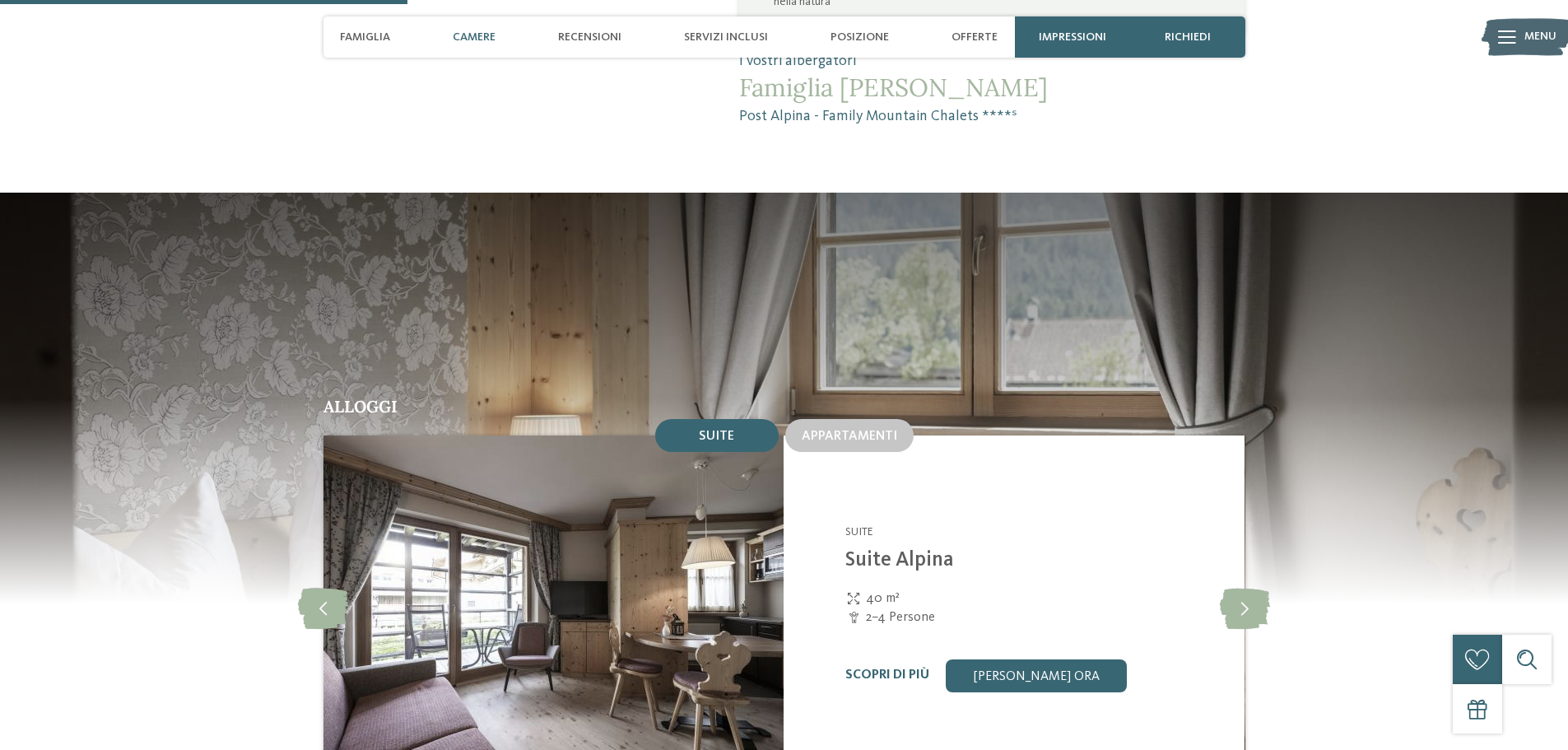
scroll to position [1647, 0]
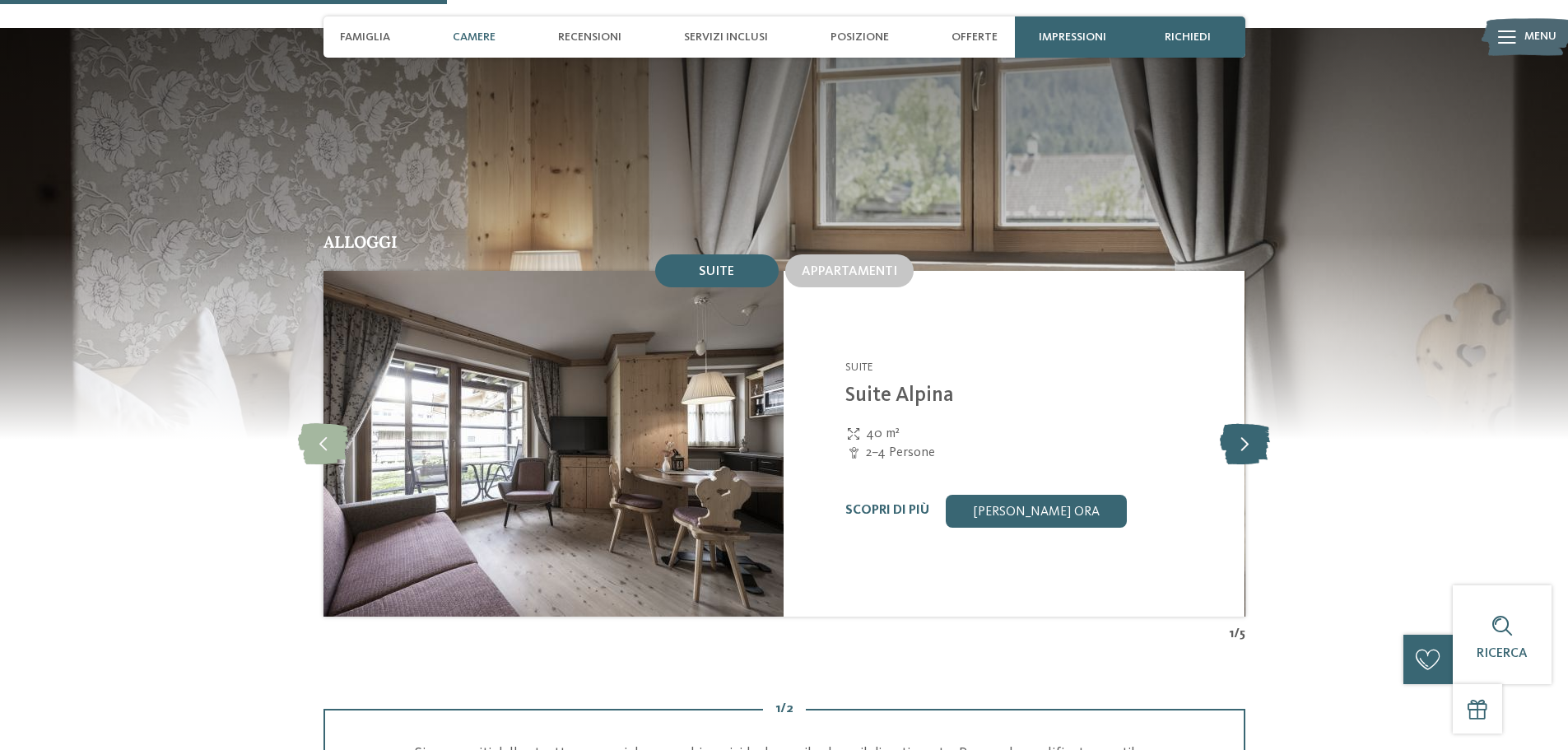
click at [1237, 423] on icon at bounding box center [1245, 443] width 50 height 41
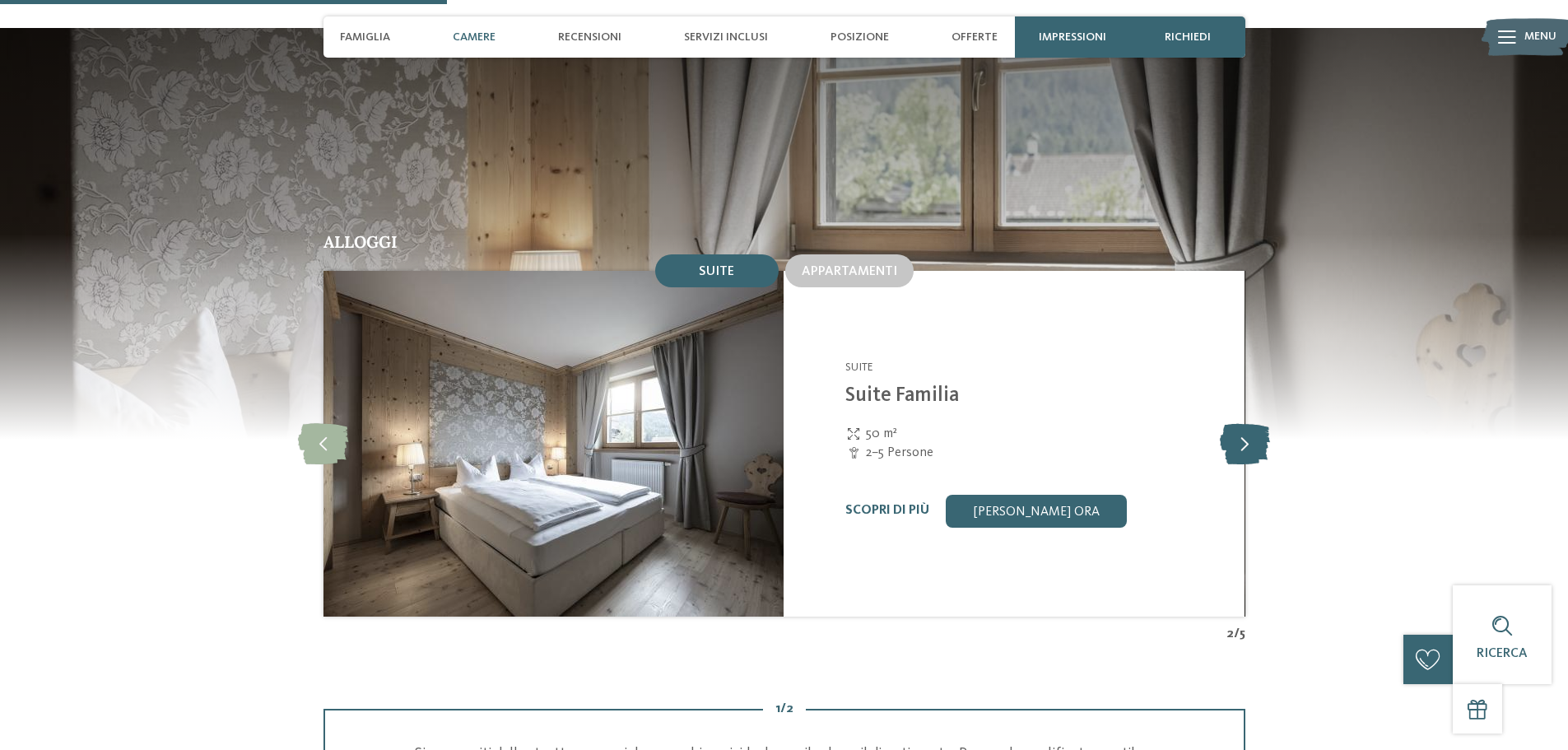
click at [1238, 423] on icon at bounding box center [1245, 443] width 50 height 41
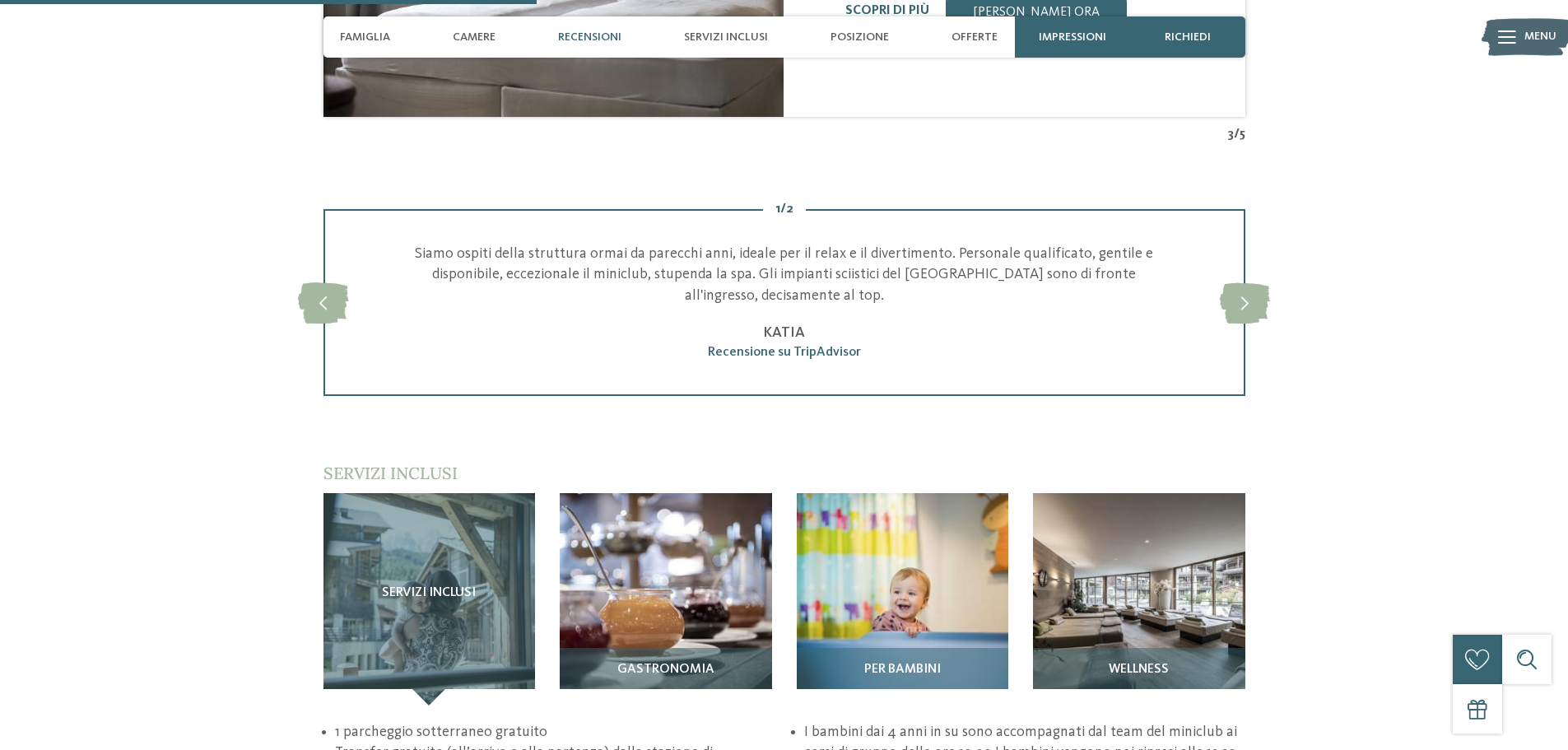
scroll to position [2306, 0]
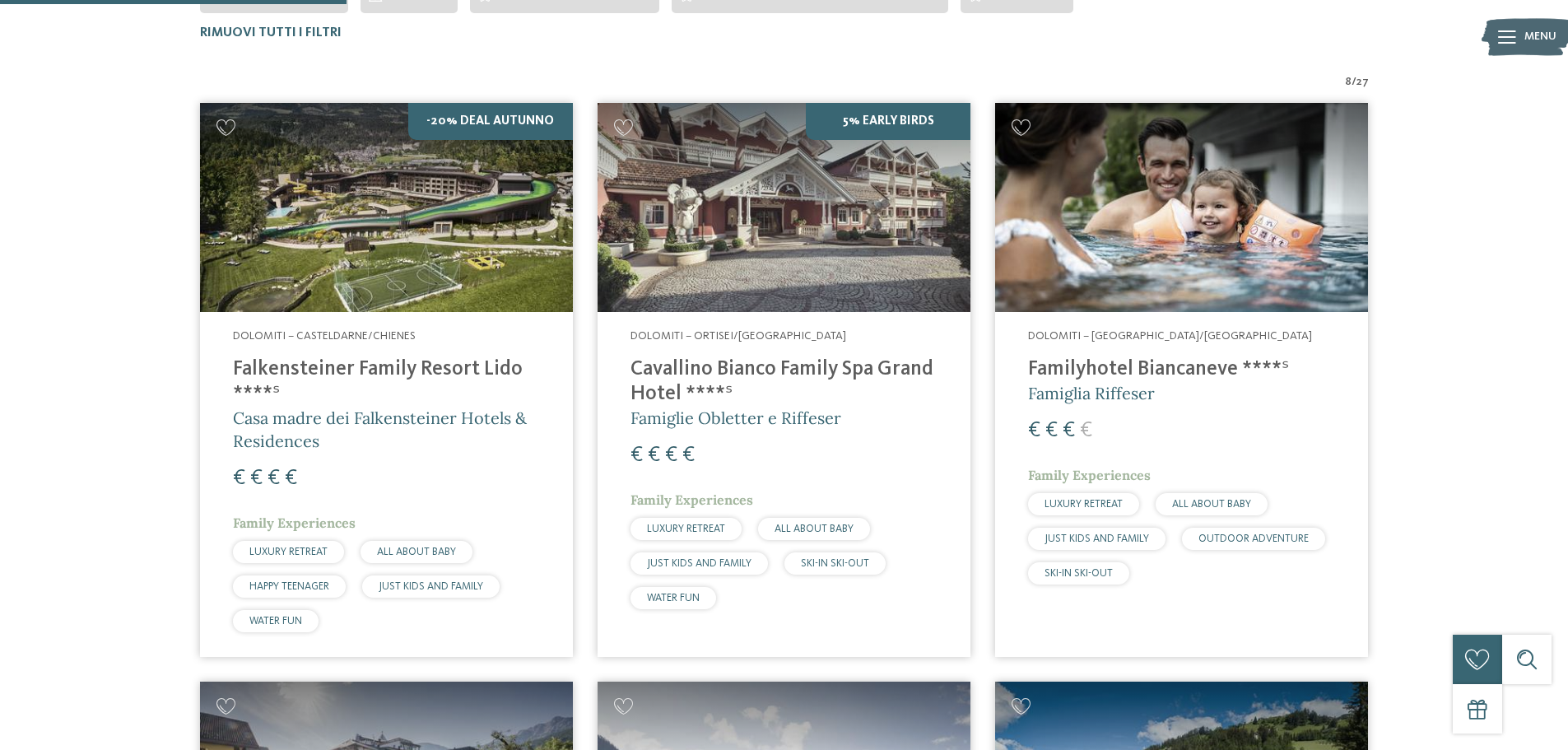
click at [1188, 380] on h4 "Familyhotel Biancaneve ****ˢ" at bounding box center [1182, 370] width 307 height 25
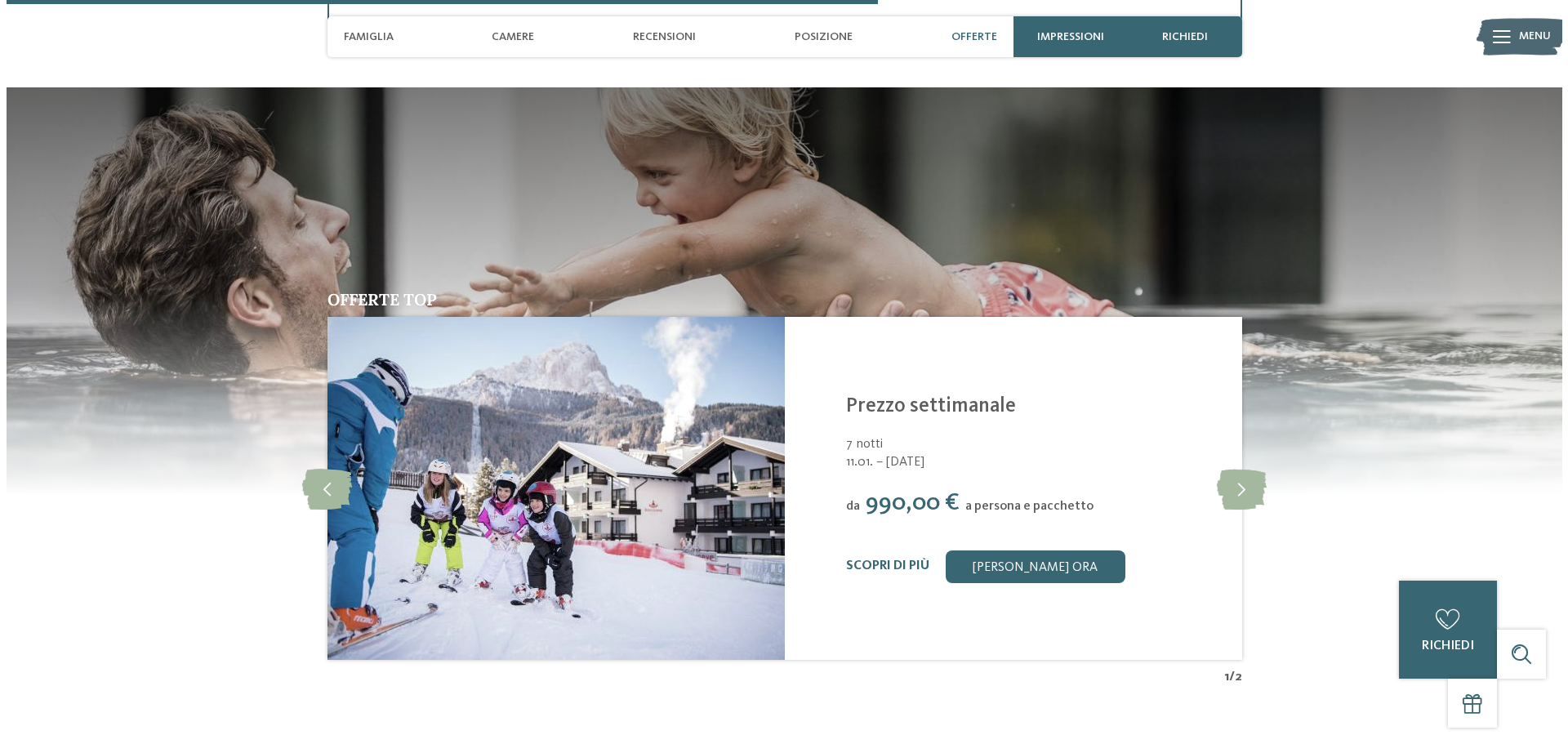
scroll to position [2532, 0]
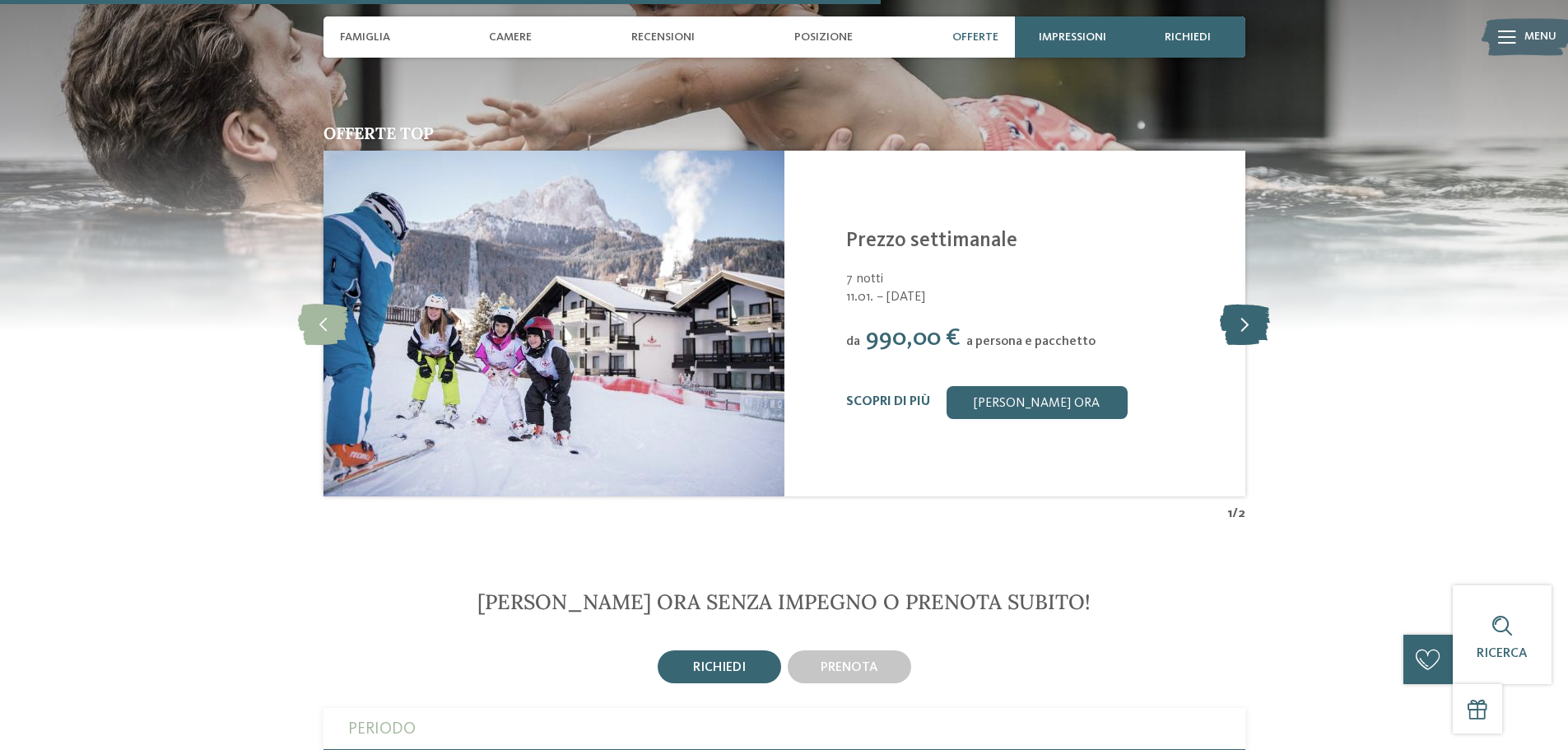
click at [1252, 322] on icon at bounding box center [1245, 323] width 50 height 41
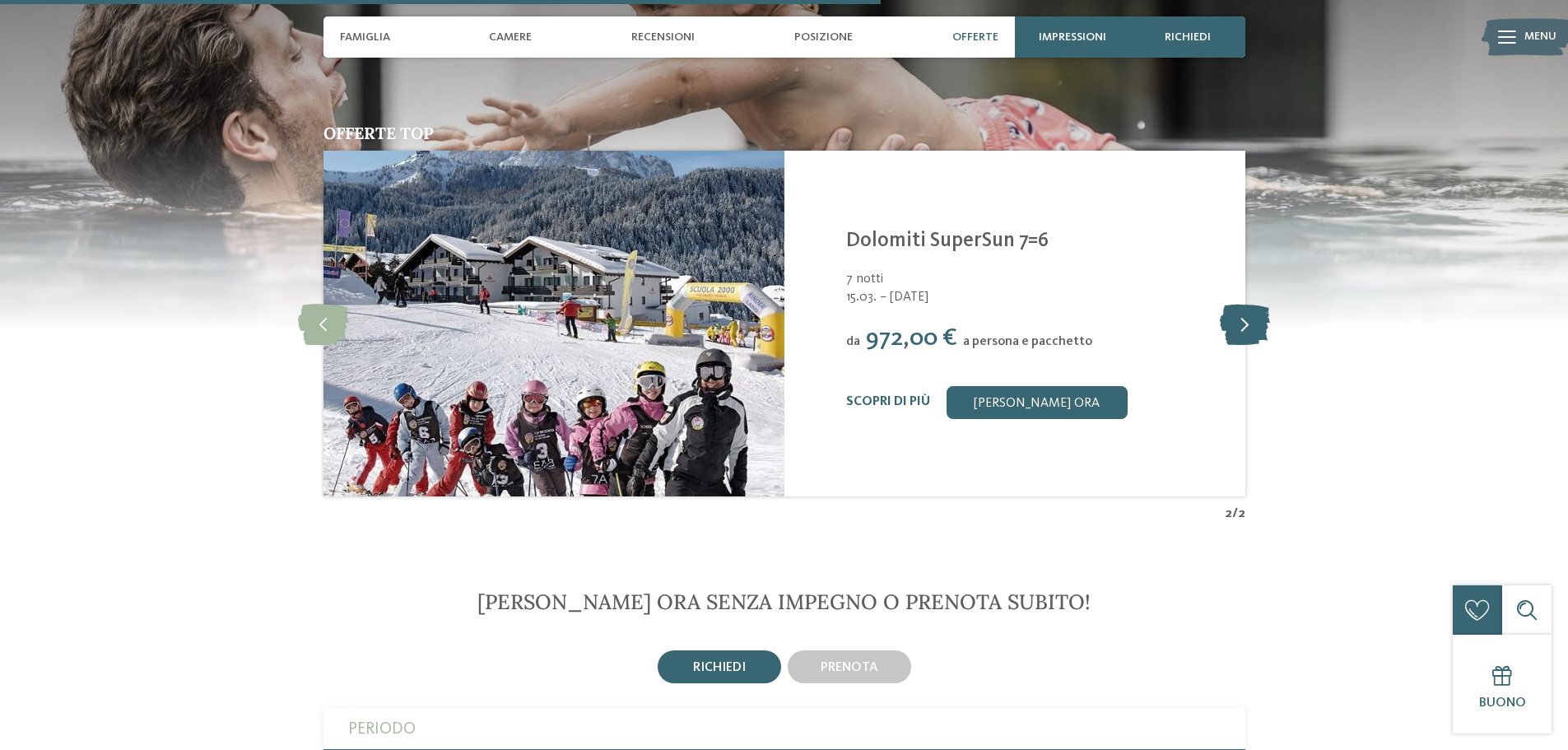
click at [1248, 339] on icon at bounding box center [1245, 323] width 50 height 41
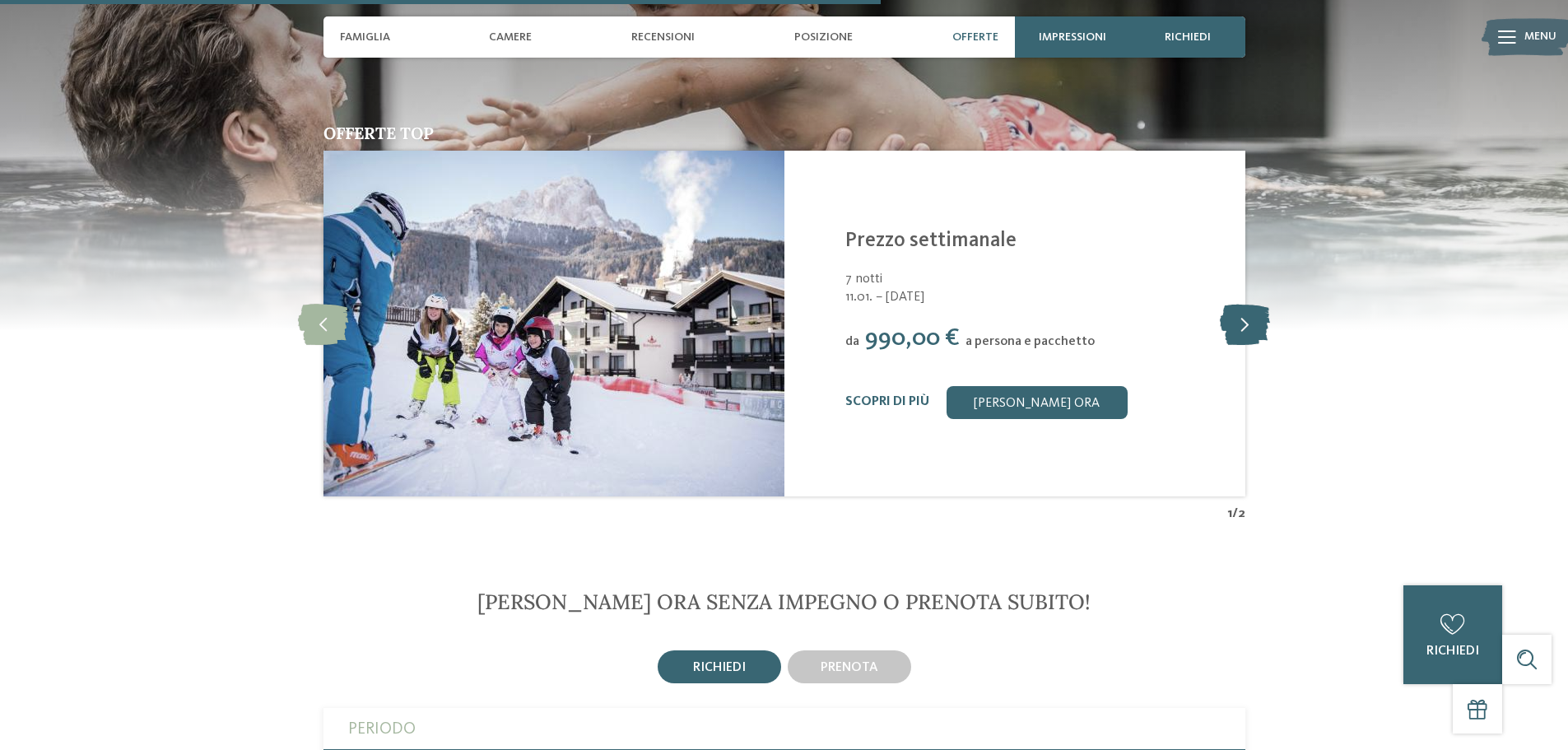
click at [1247, 338] on icon at bounding box center [1245, 323] width 50 height 41
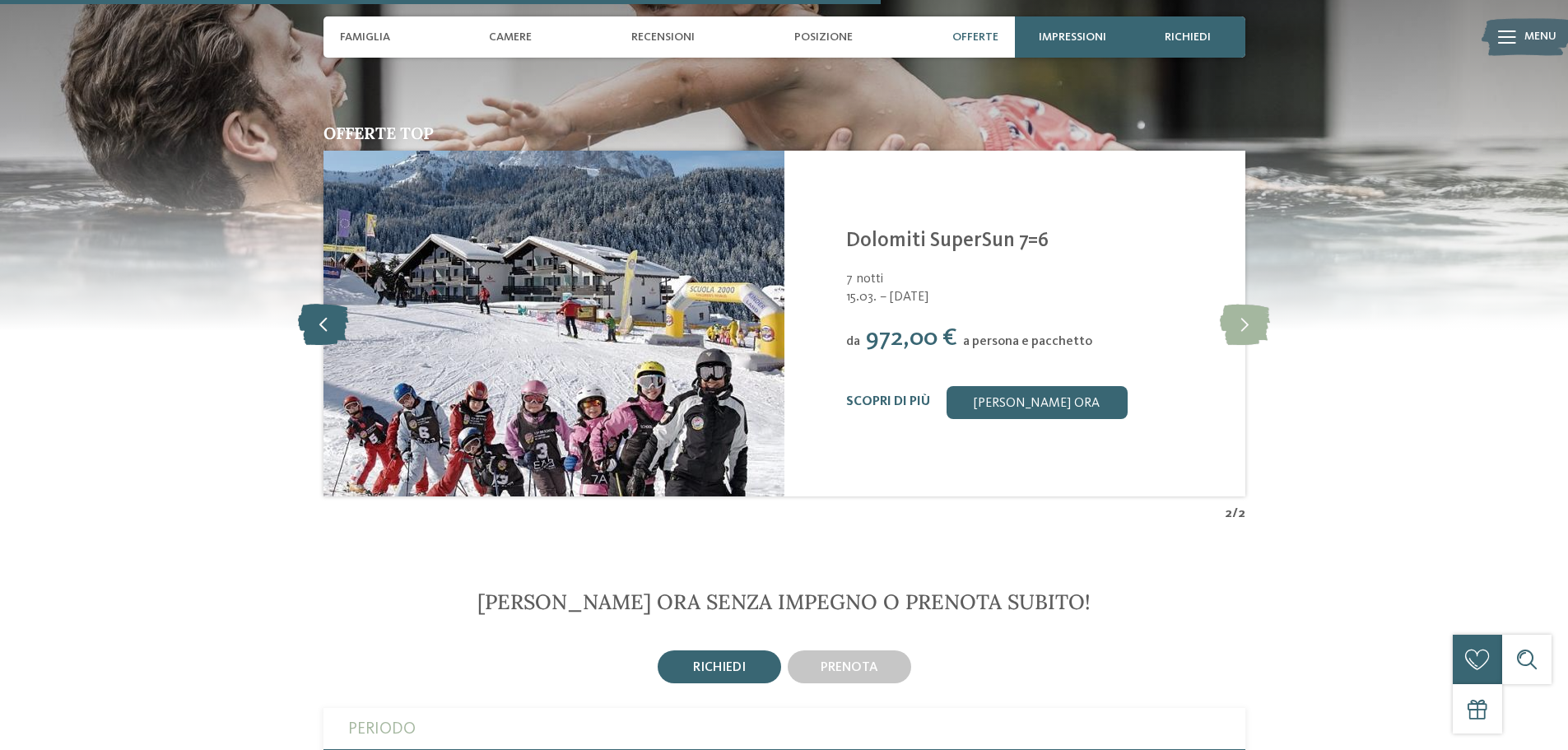
click at [317, 318] on icon at bounding box center [323, 323] width 50 height 41
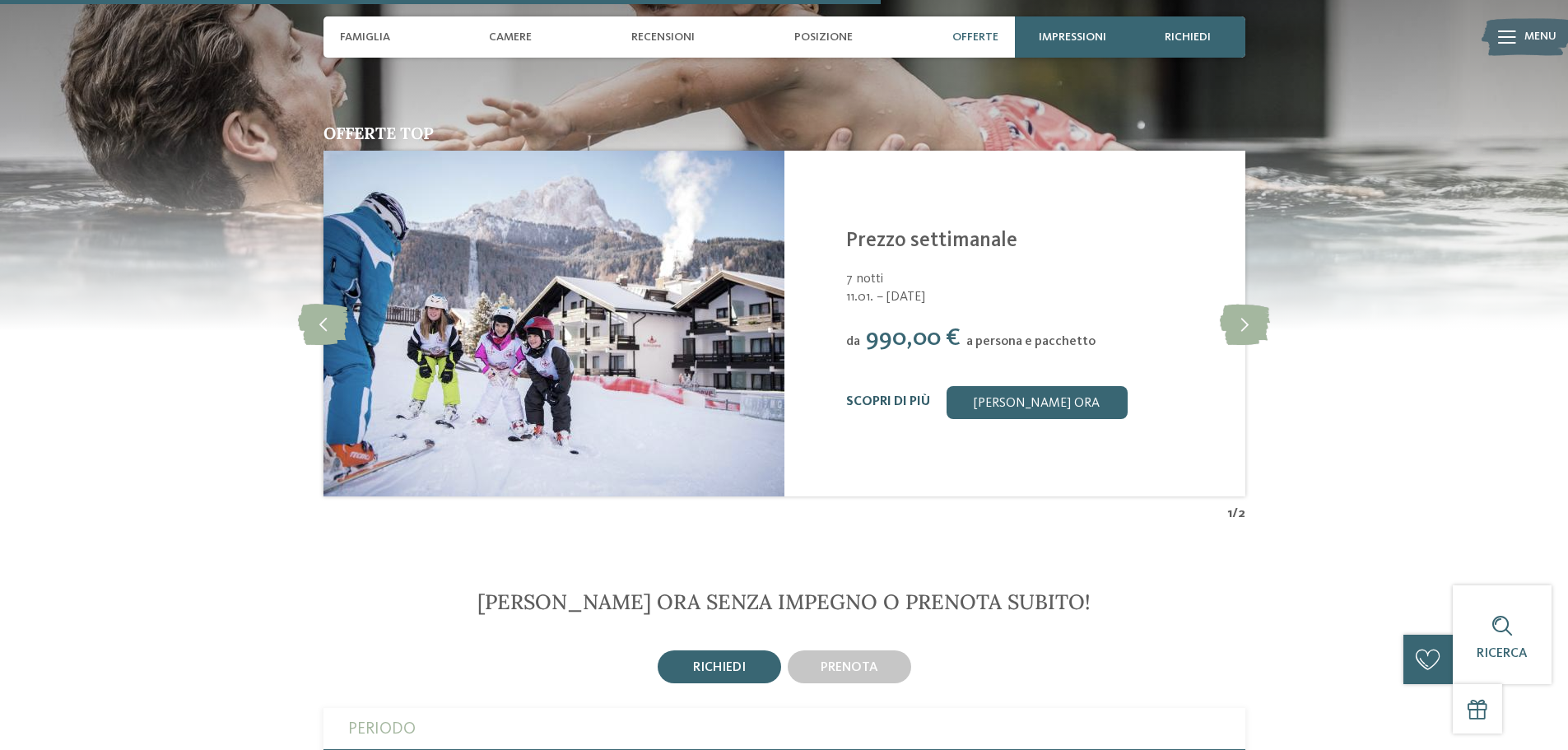
click at [904, 396] on link "Scopri di più" at bounding box center [888, 402] width 84 height 13
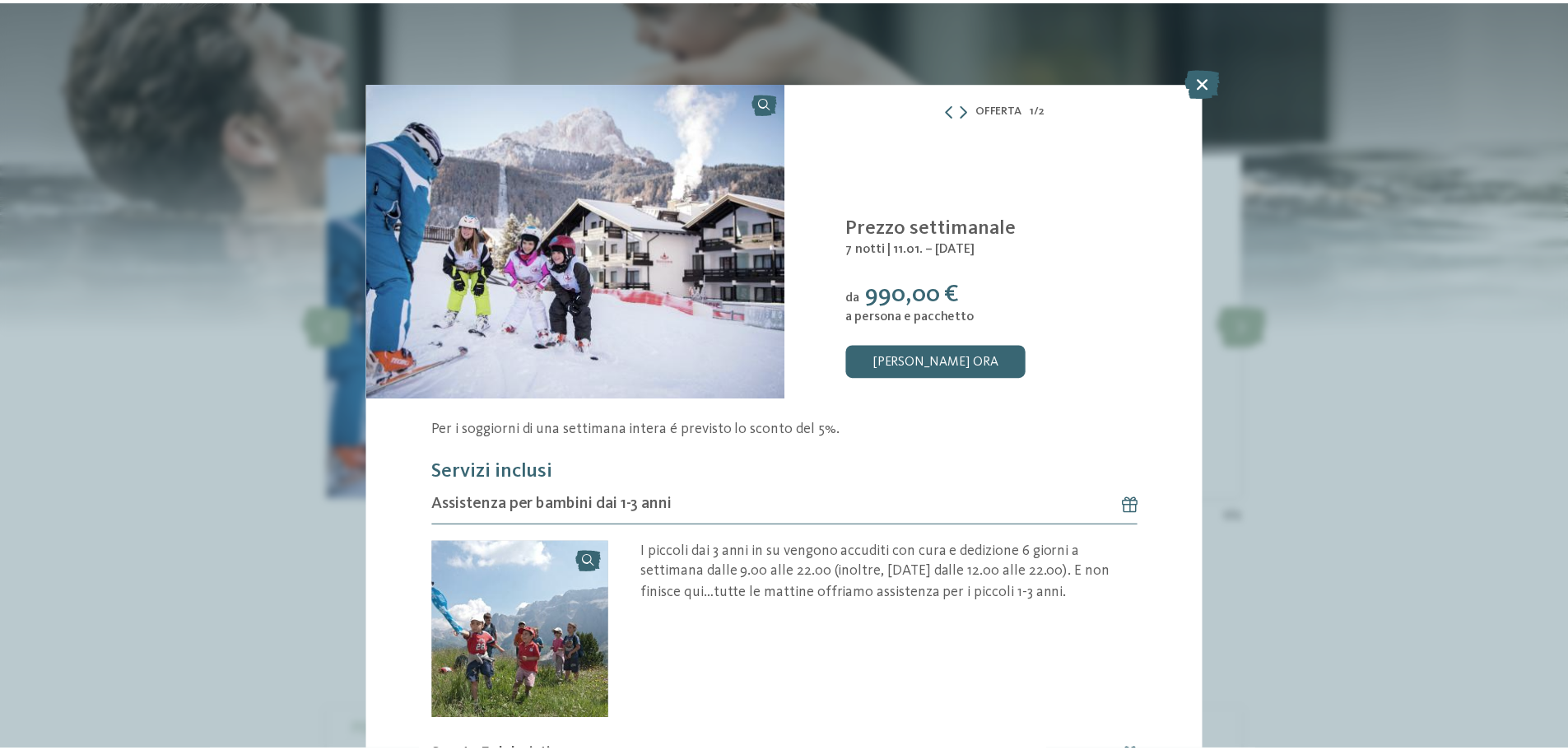
scroll to position [145, 0]
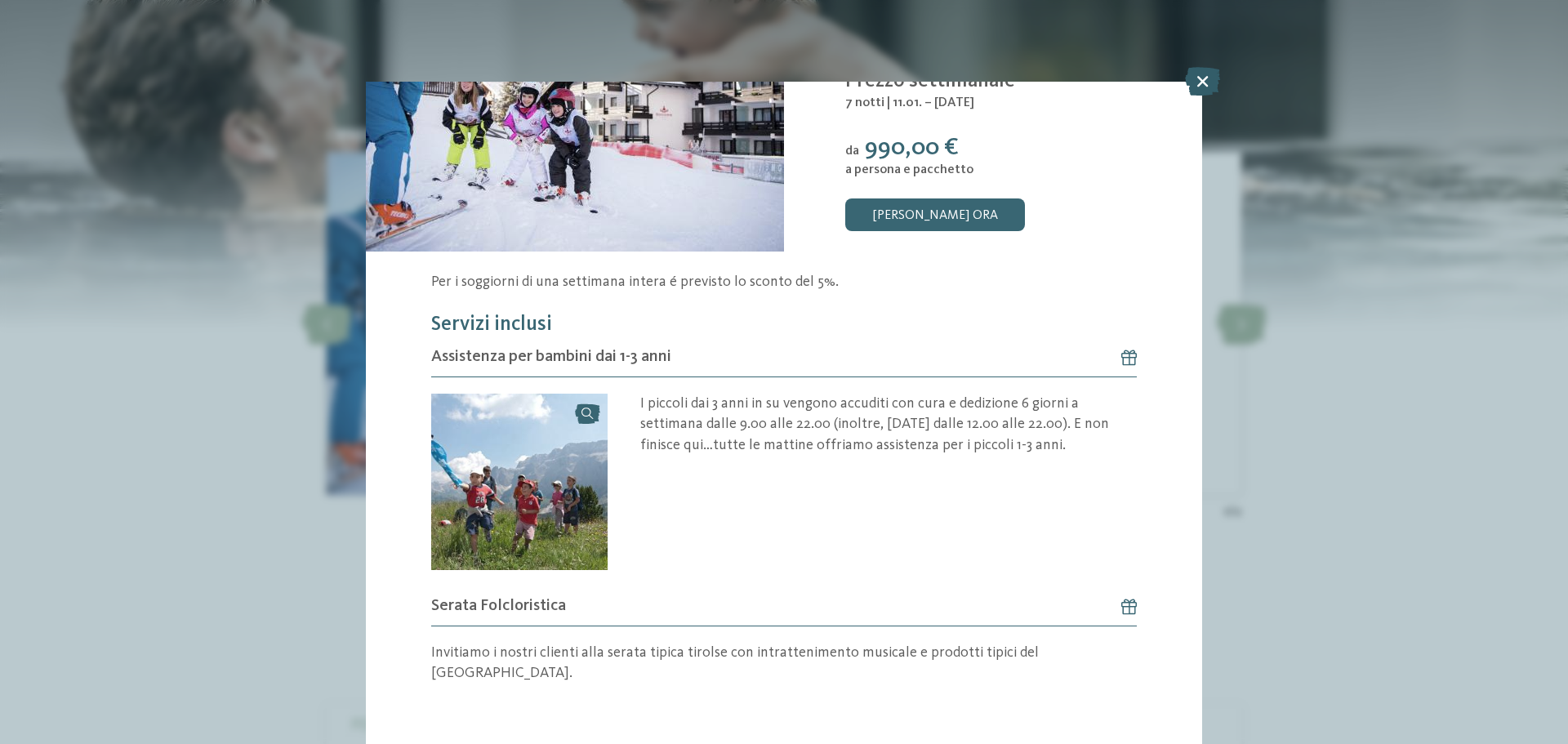
click at [1208, 79] on icon at bounding box center [1203, 81] width 35 height 29
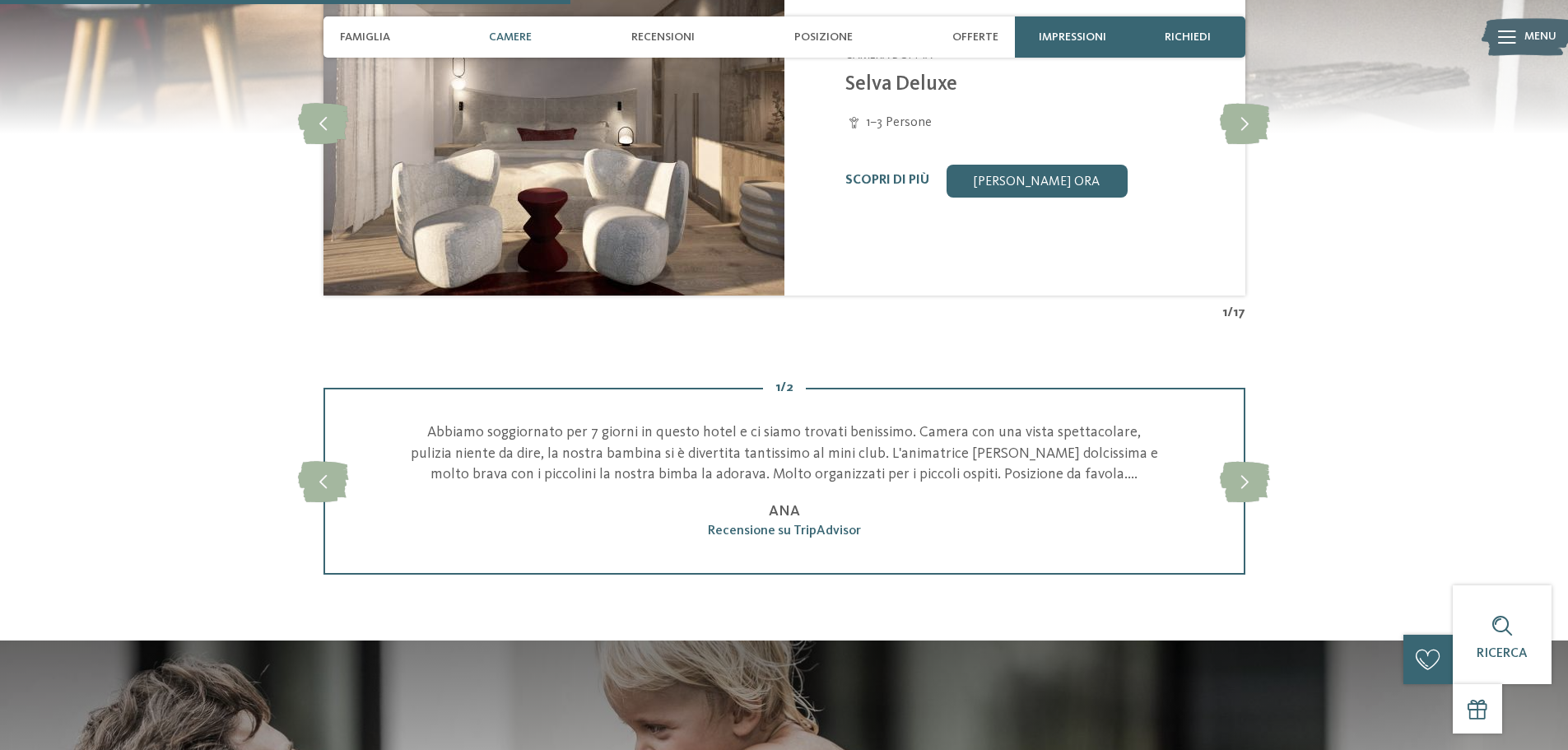
scroll to position [1647, 0]
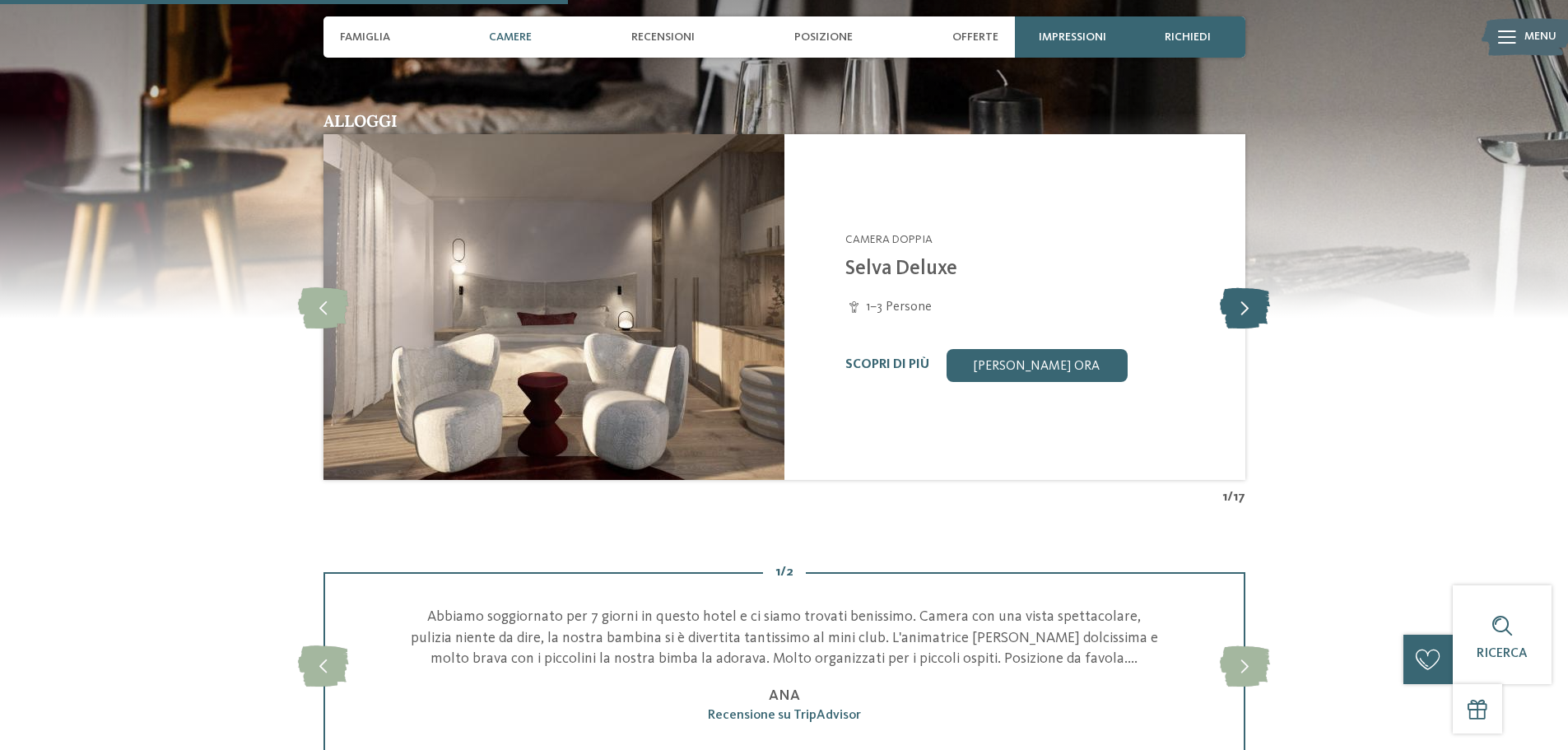
click at [1266, 307] on icon at bounding box center [1245, 307] width 50 height 41
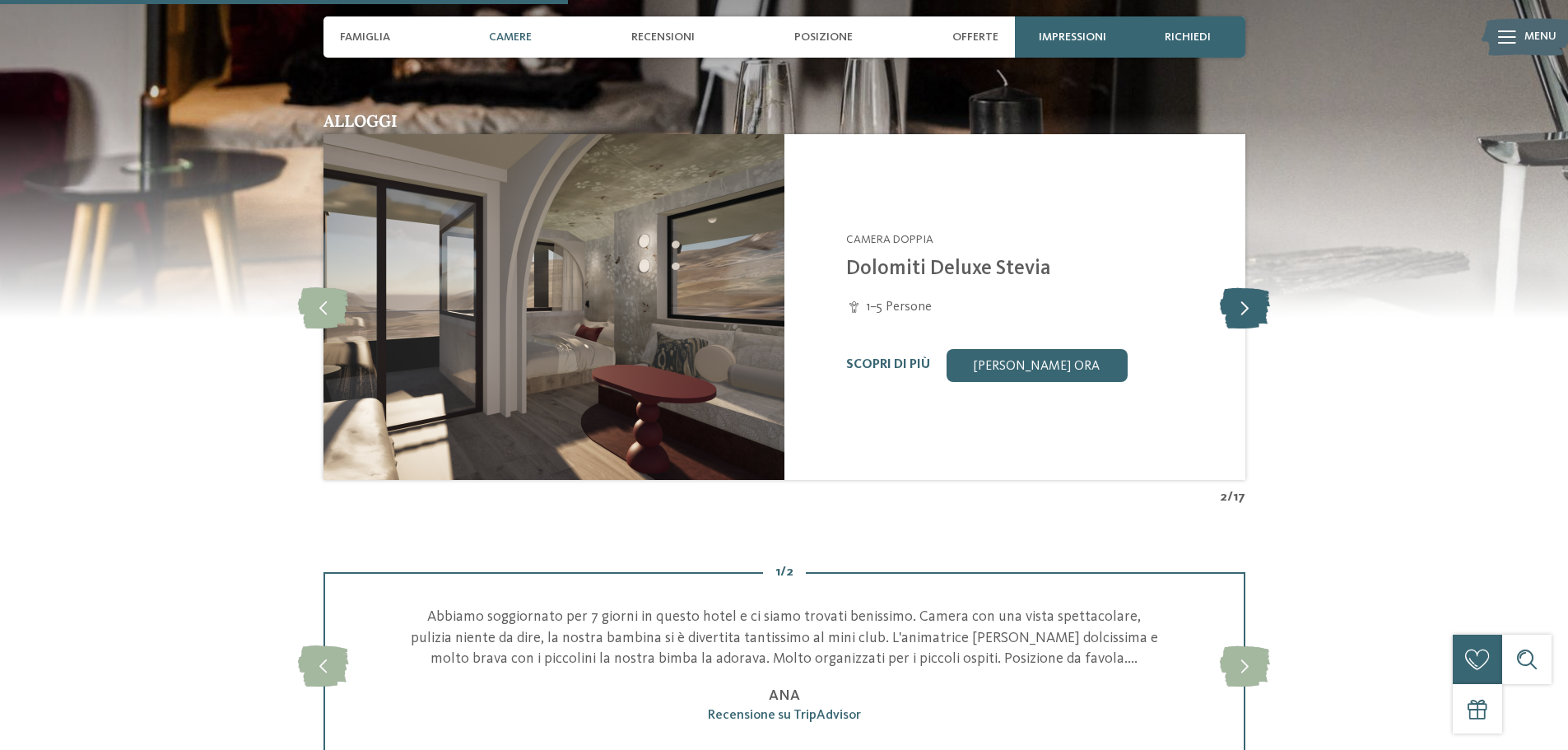
click at [1265, 307] on icon at bounding box center [1245, 307] width 50 height 41
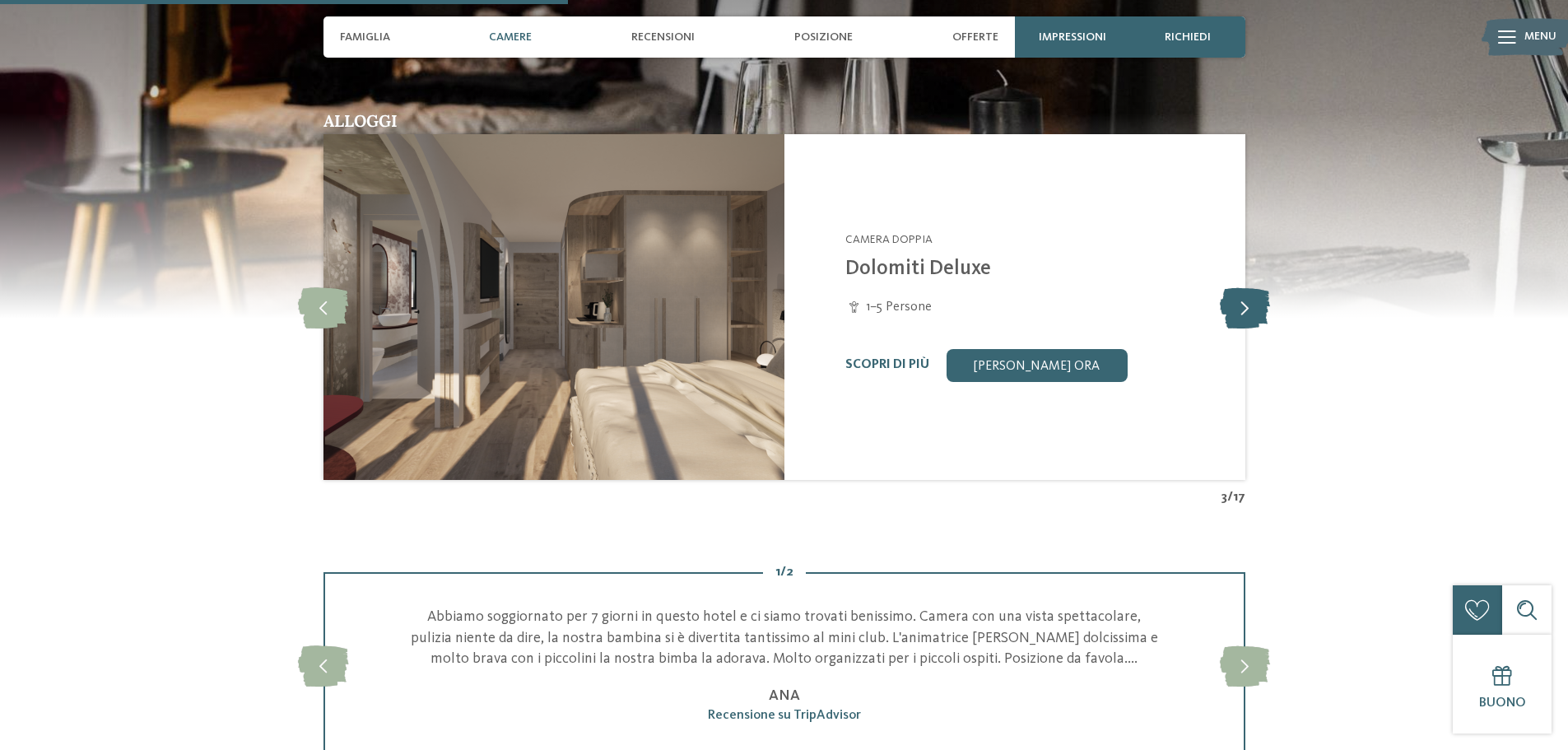
click at [1265, 307] on icon at bounding box center [1245, 307] width 50 height 41
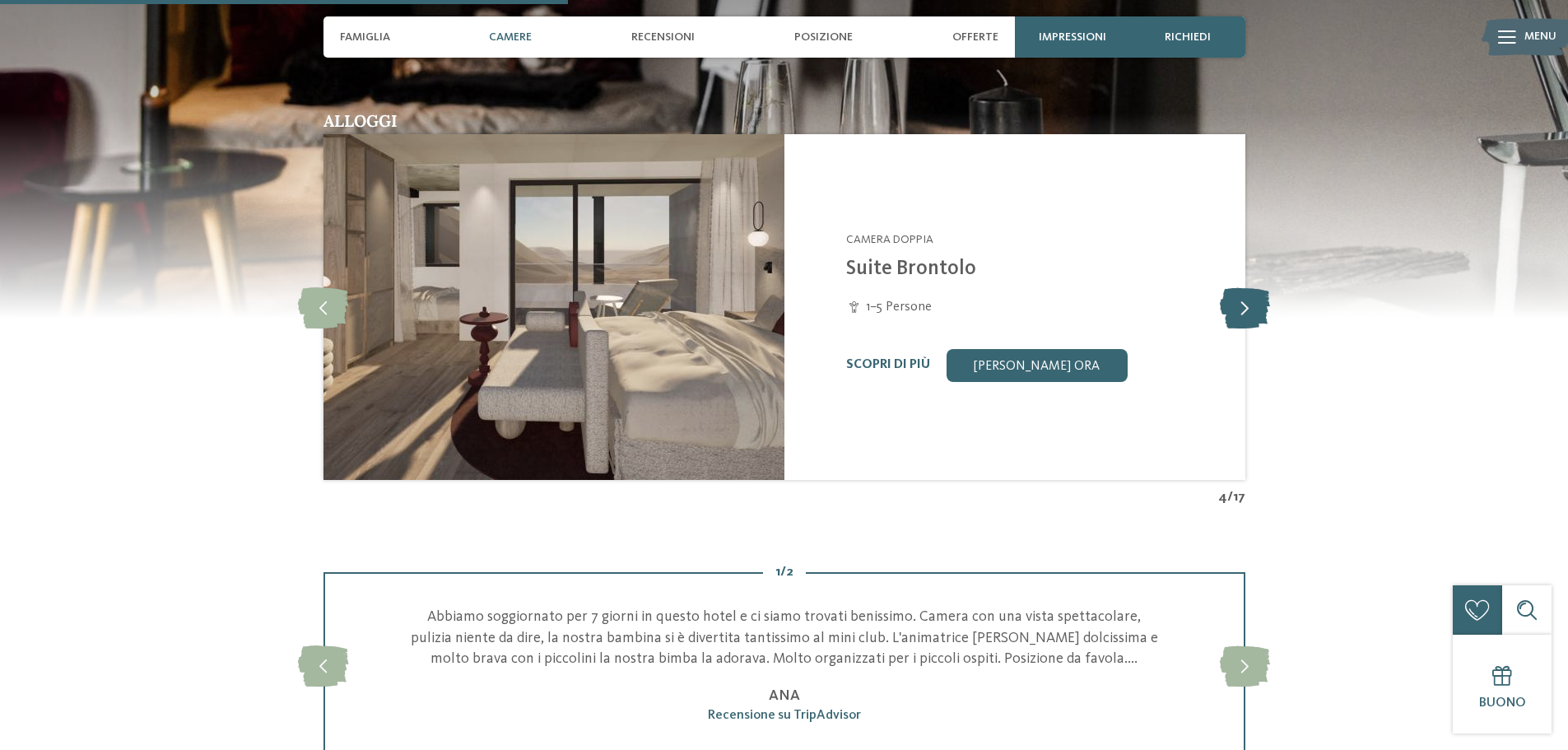
click at [1265, 307] on icon at bounding box center [1245, 307] width 50 height 41
